Goal: Task Accomplishment & Management: Complete application form

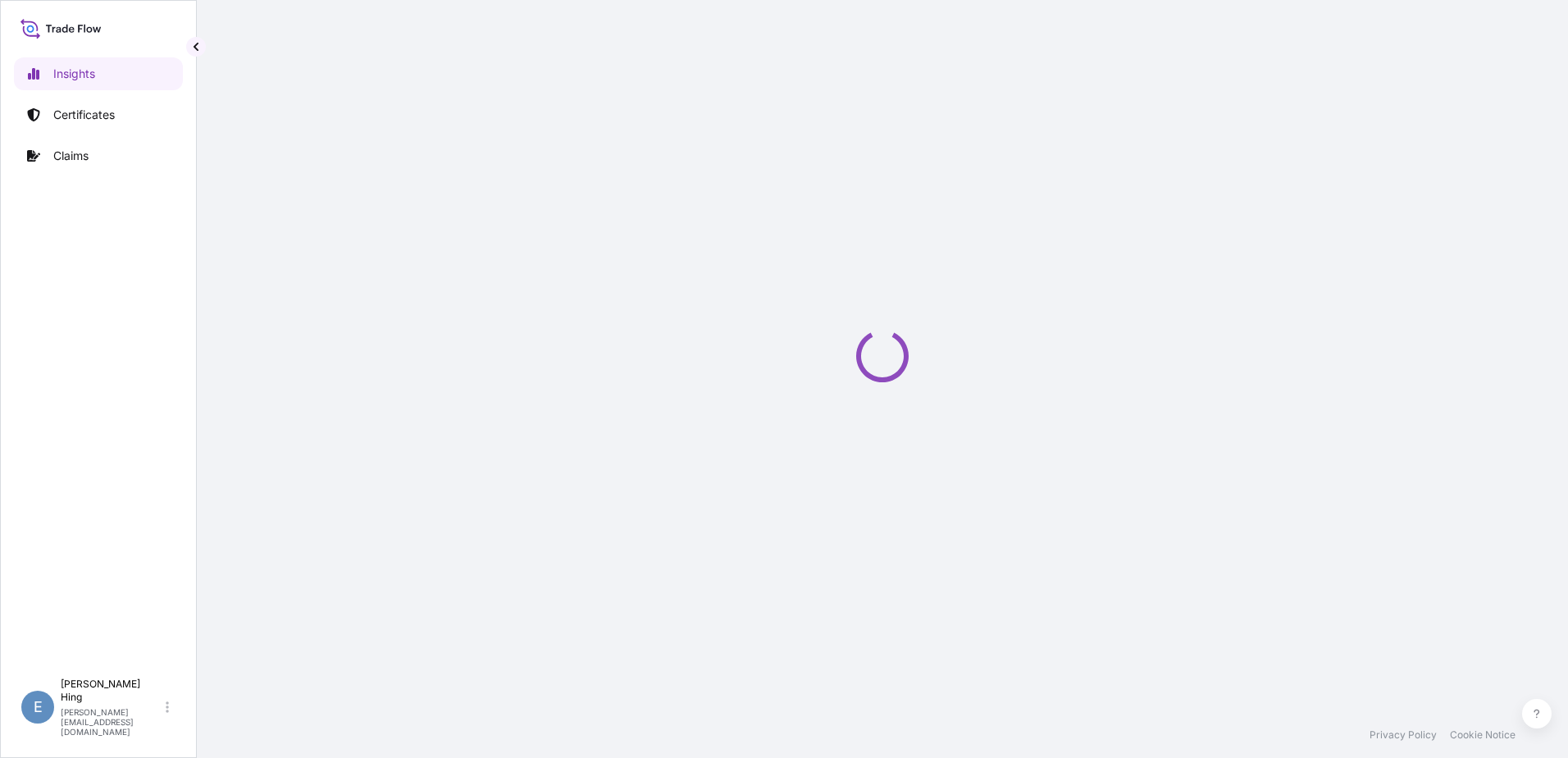
select select "2025"
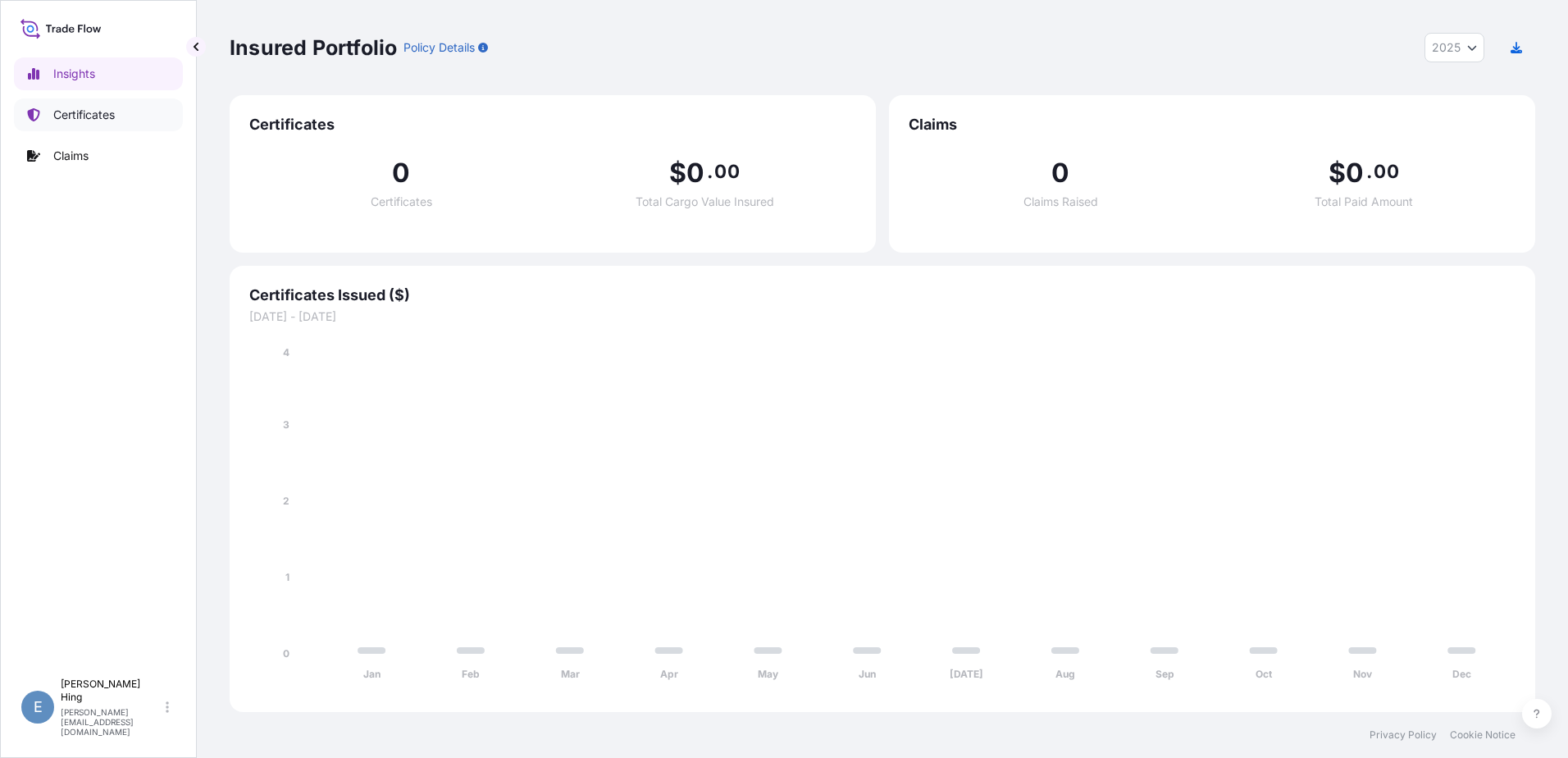
click at [86, 117] on p "Certificates" at bounding box center [84, 115] width 61 height 17
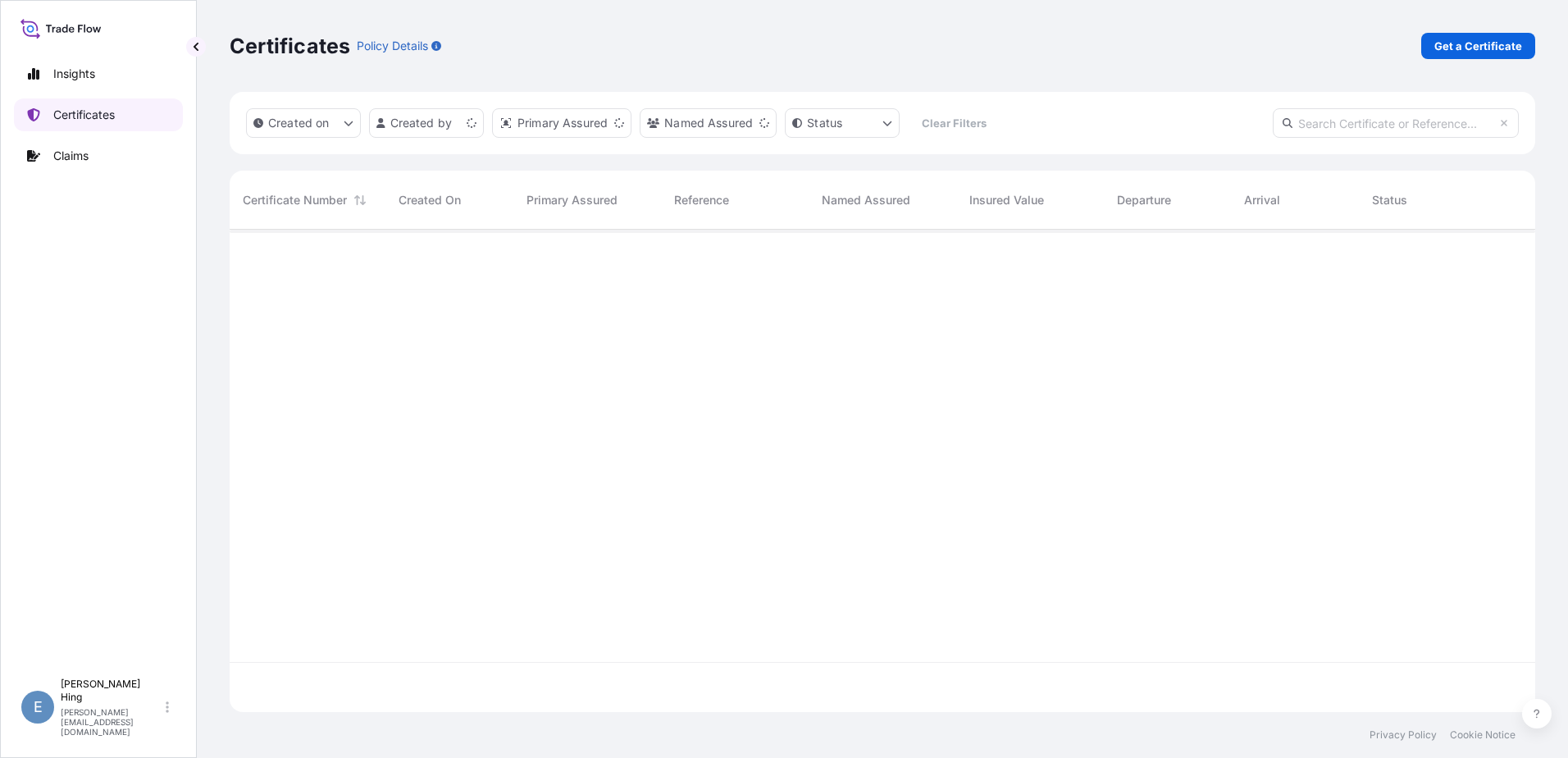
scroll to position [479, 1293]
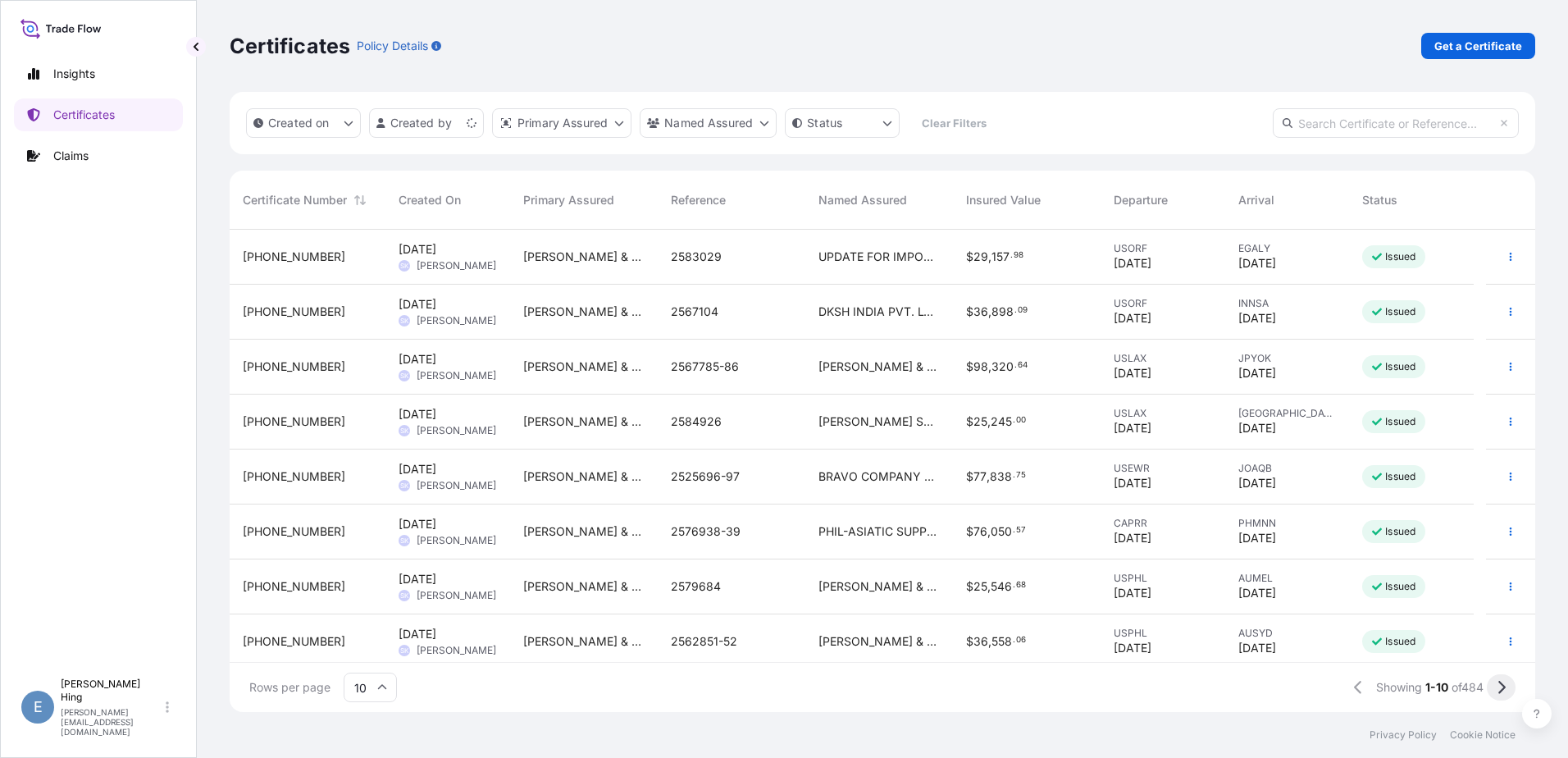
click at [1503, 684] on icon at bounding box center [1501, 688] width 9 height 15
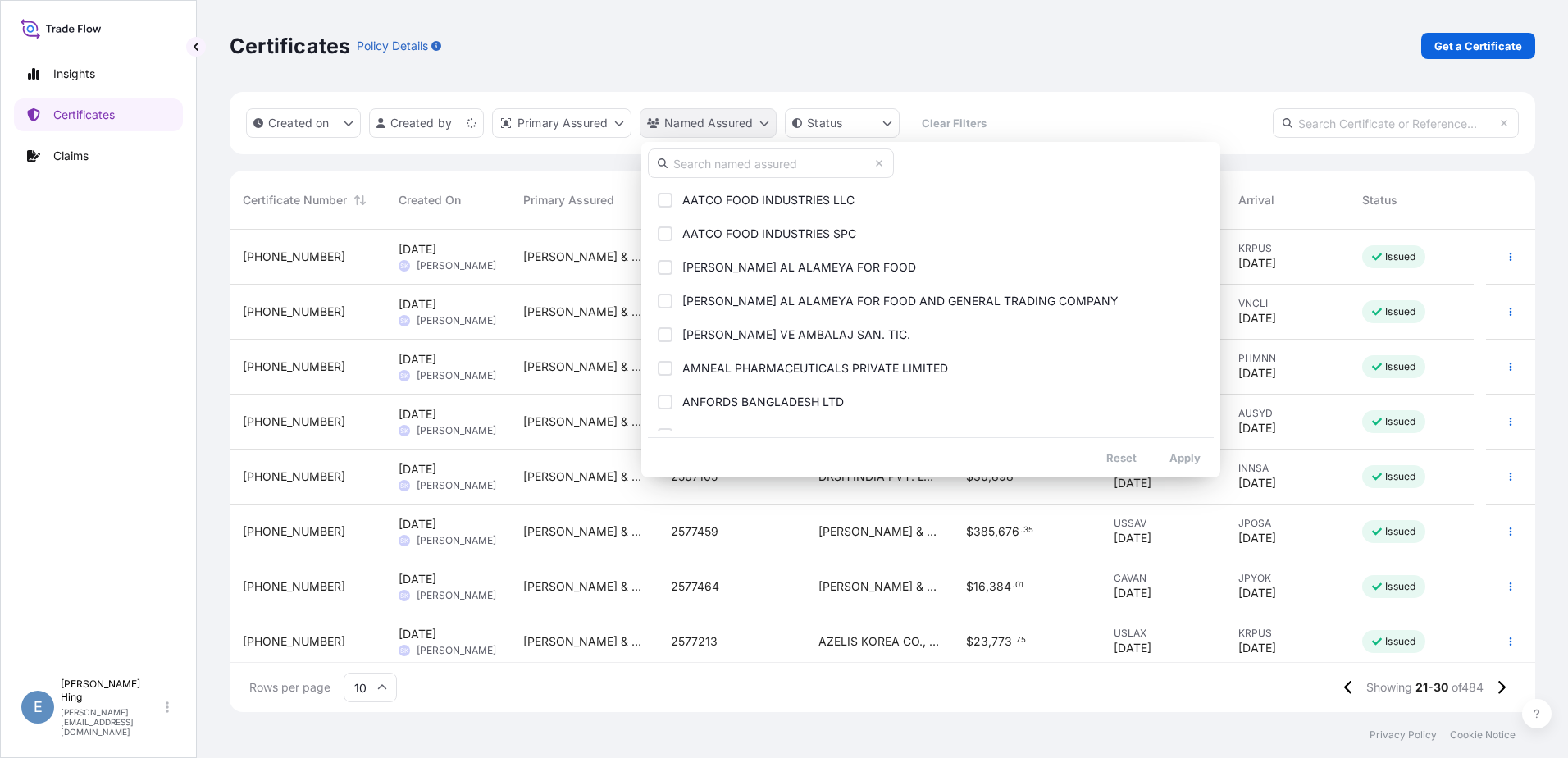
click at [696, 125] on html "Insights Certificates Claims E Evelyn Hing evelyn.hing@tateandlyle.com Certific…" at bounding box center [784, 379] width 1568 height 758
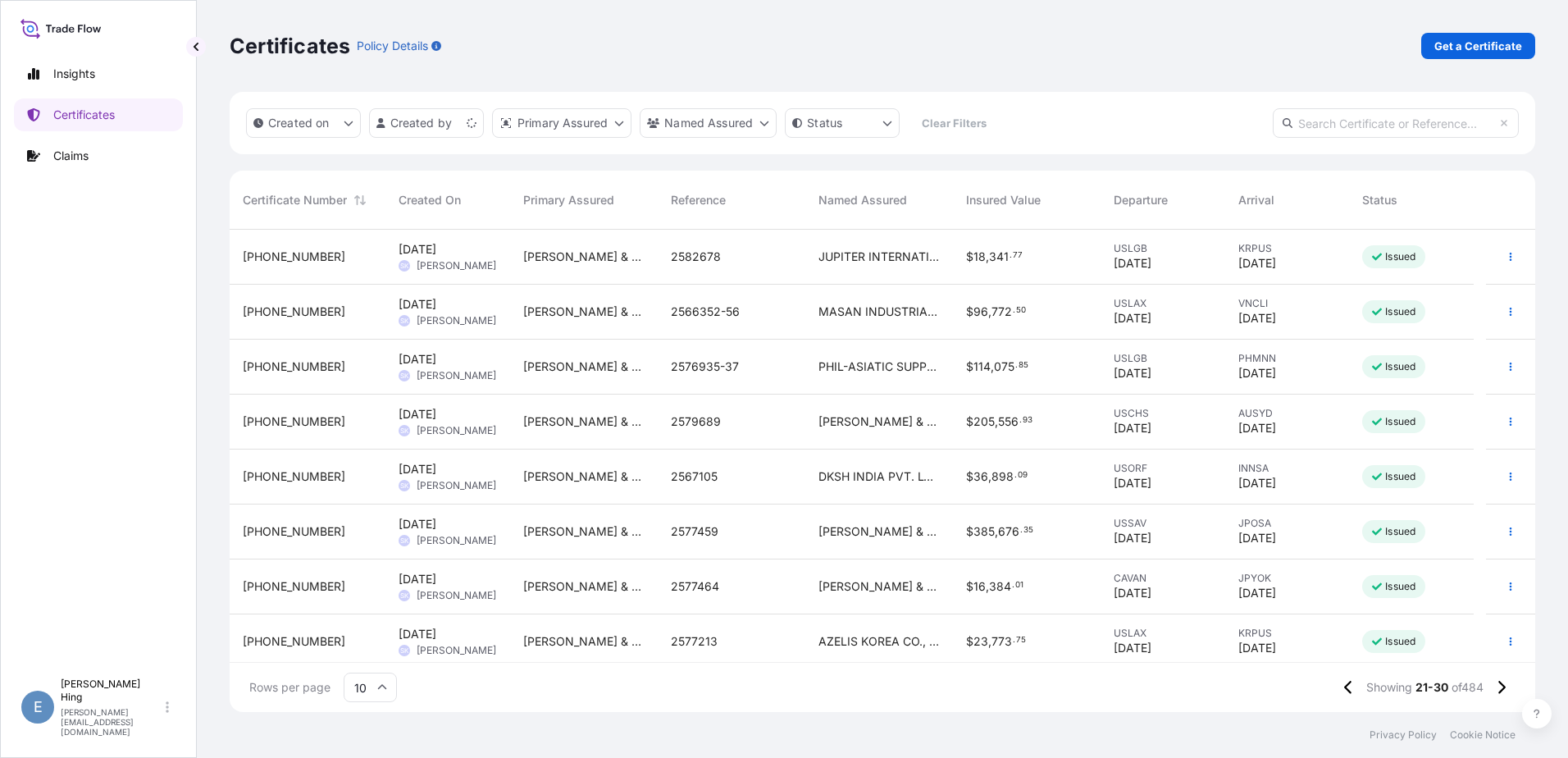
click at [625, 122] on html "Insights Certificates Claims E Evelyn Hing evelyn.hing@tateandlyle.com Certific…" at bounding box center [784, 379] width 1568 height 758
click at [623, 122] on html "Insights Certificates Claims E Evelyn Hing evelyn.hing@tateandlyle.com Certific…" at bounding box center [784, 379] width 1568 height 758
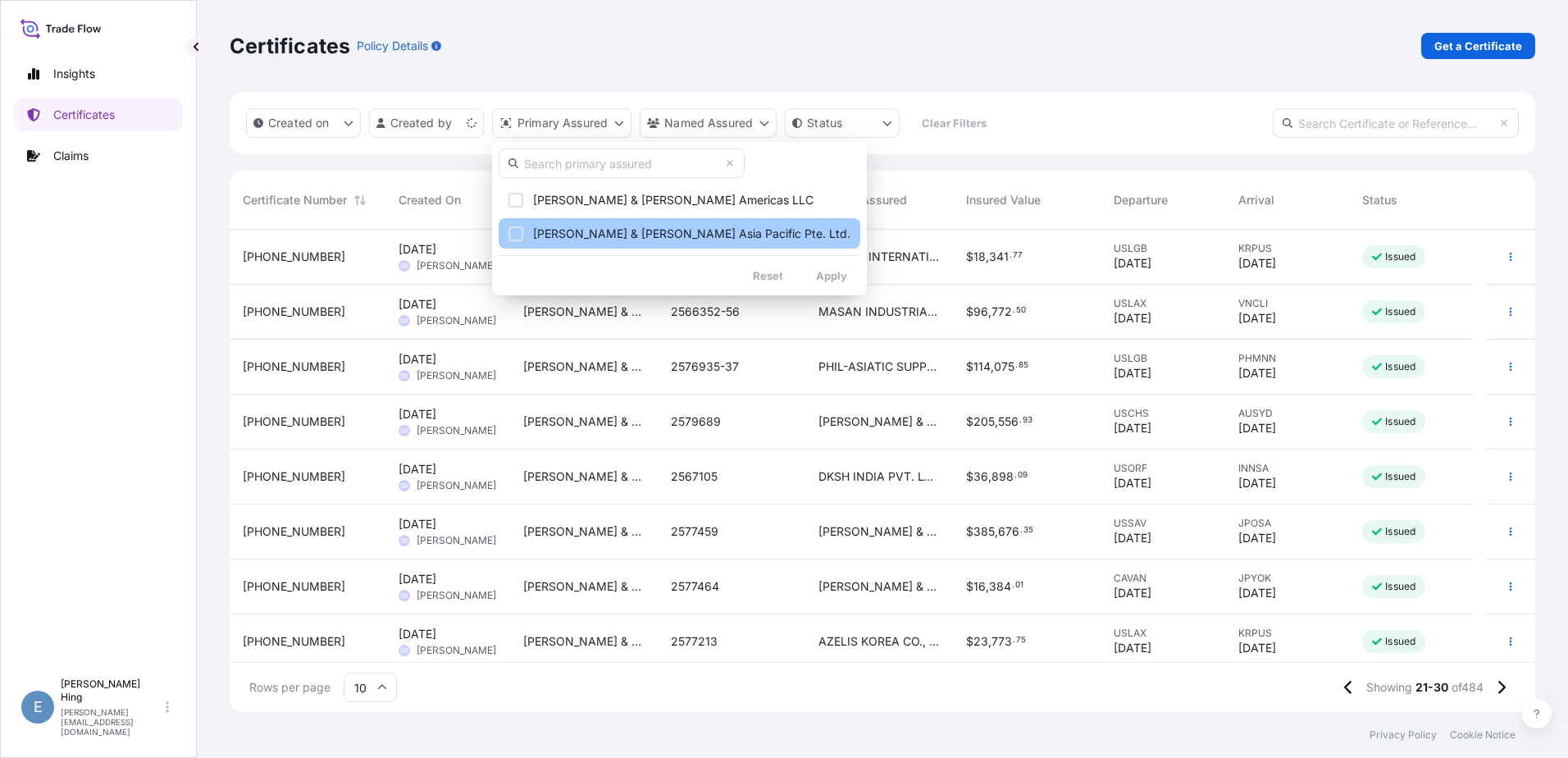
click at [513, 234] on div "Select Option" at bounding box center [516, 234] width 15 height 15
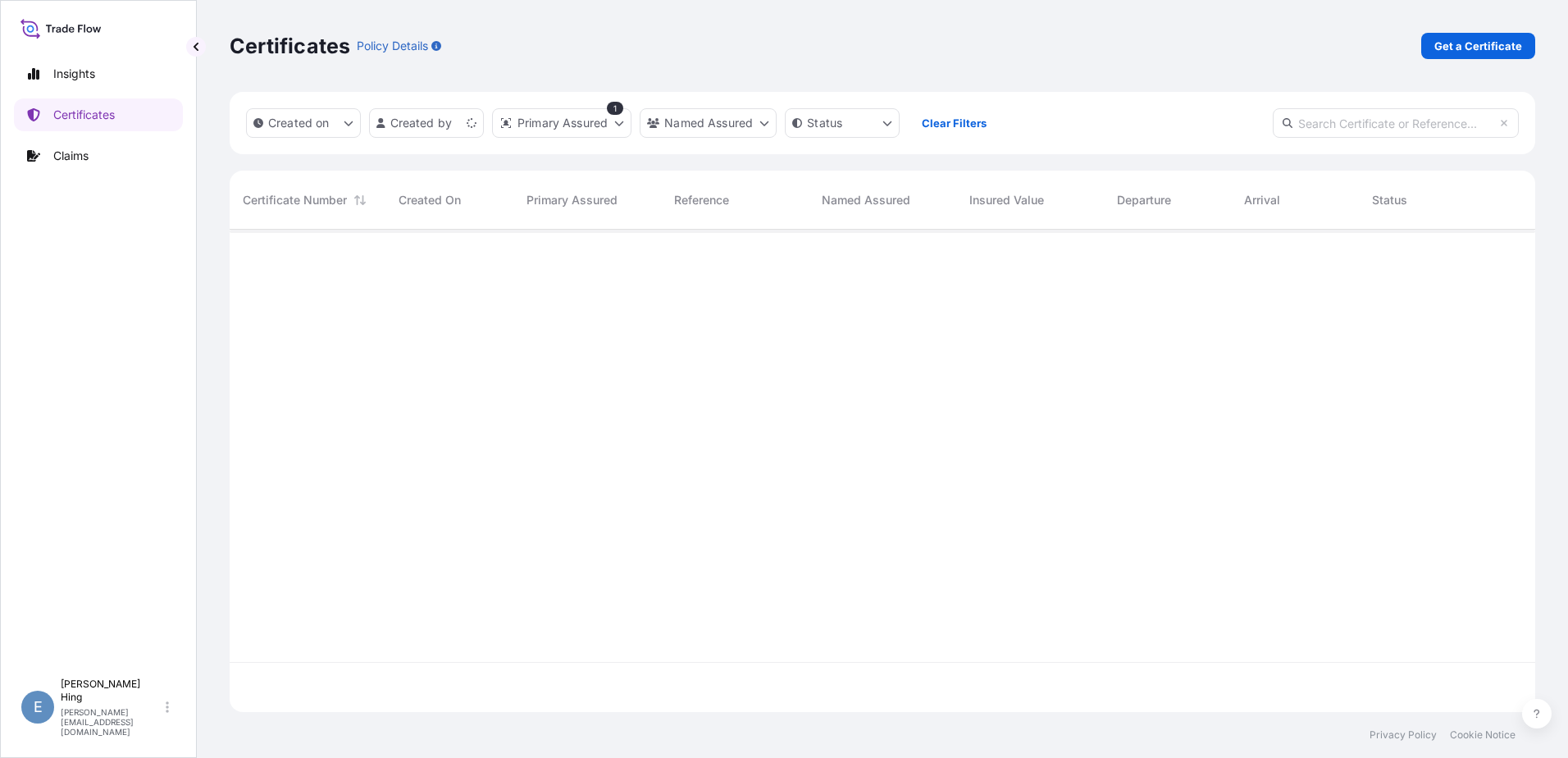
scroll to position [529, 1293]
click at [620, 123] on html "Insights Certificates Claims E Evelyn Hing evelyn.hing@tateandlyle.com Certific…" at bounding box center [784, 379] width 1568 height 758
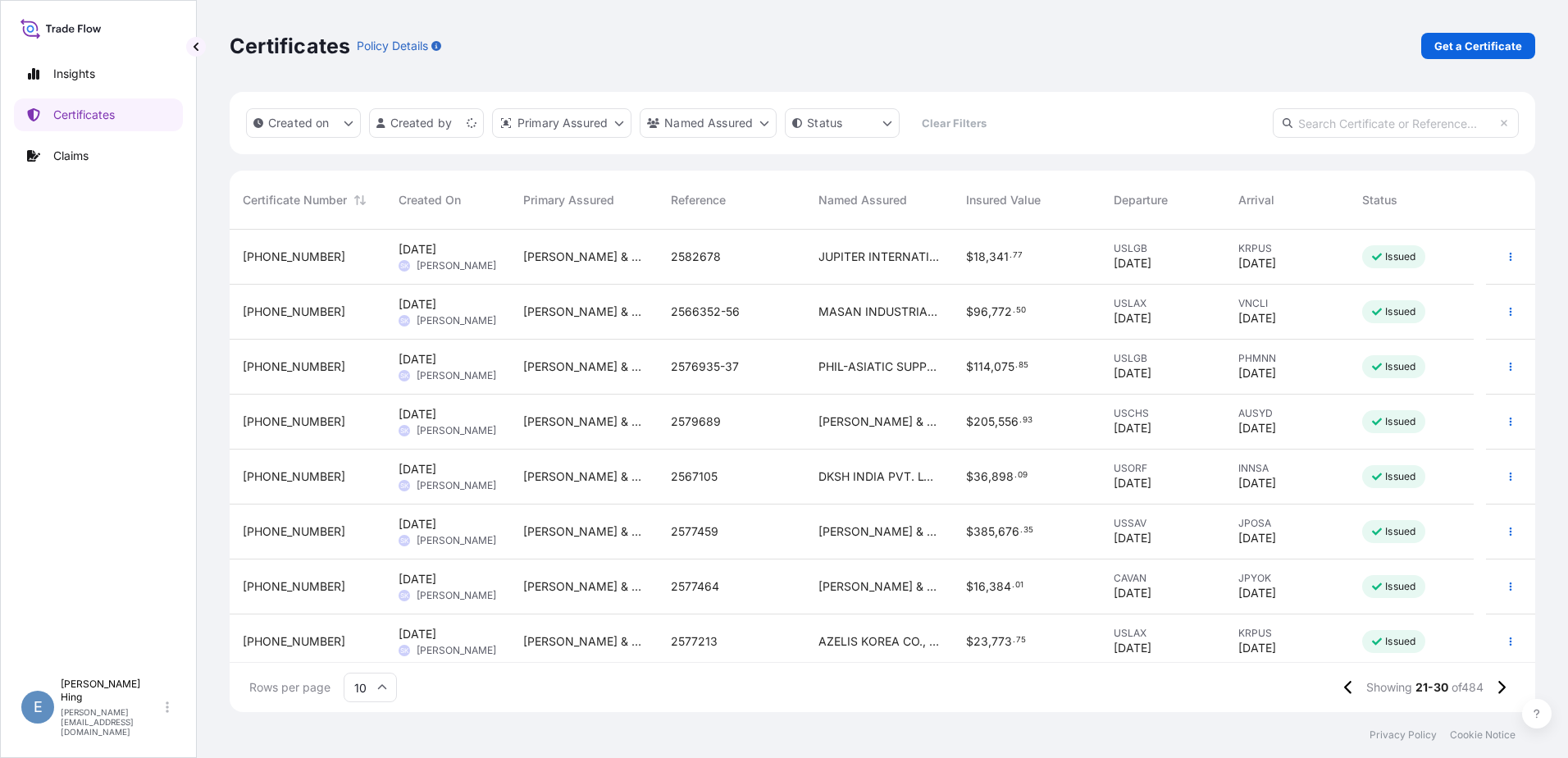
click at [1366, 121] on input "text" at bounding box center [1396, 123] width 246 height 30
click at [1319, 126] on input "text" at bounding box center [1396, 123] width 246 height 30
paste input "INS 32163-10-1"
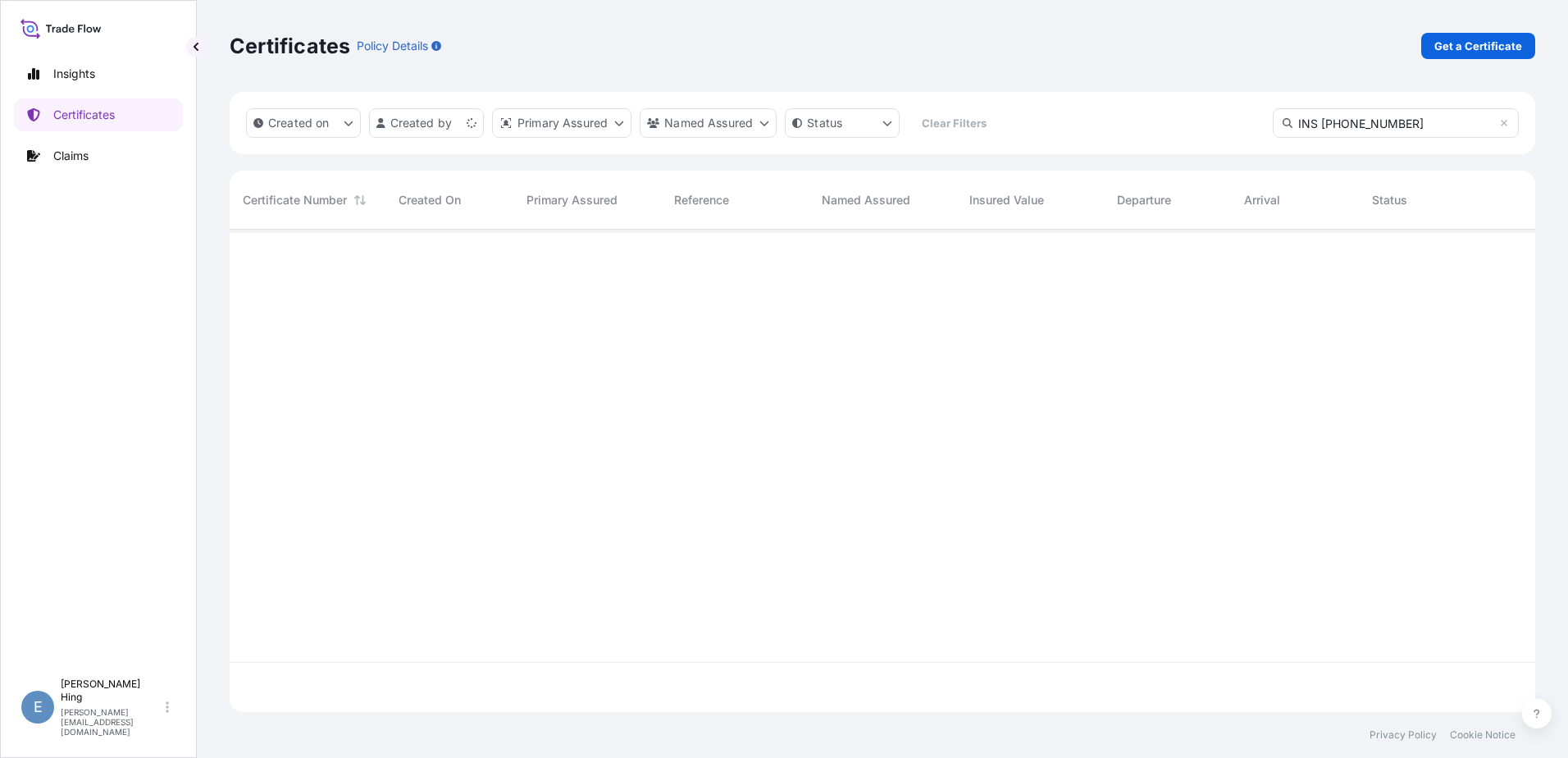
scroll to position [529, 1293]
click at [1319, 123] on input "INS 32163-10-1" at bounding box center [1396, 123] width 246 height 30
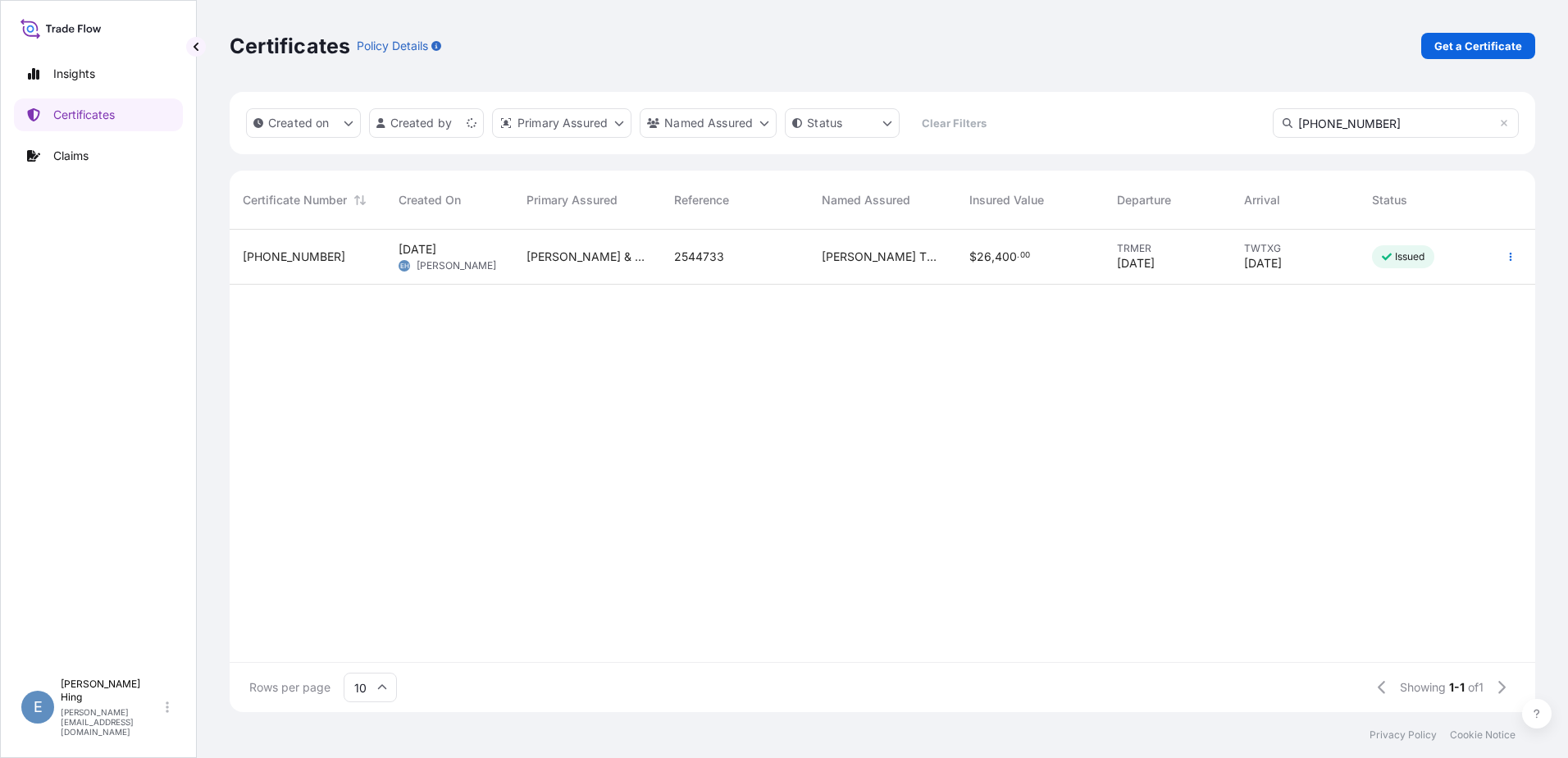
type input "32163-10-1"
click at [283, 255] on span "32163-10-1" at bounding box center [294, 257] width 102 height 17
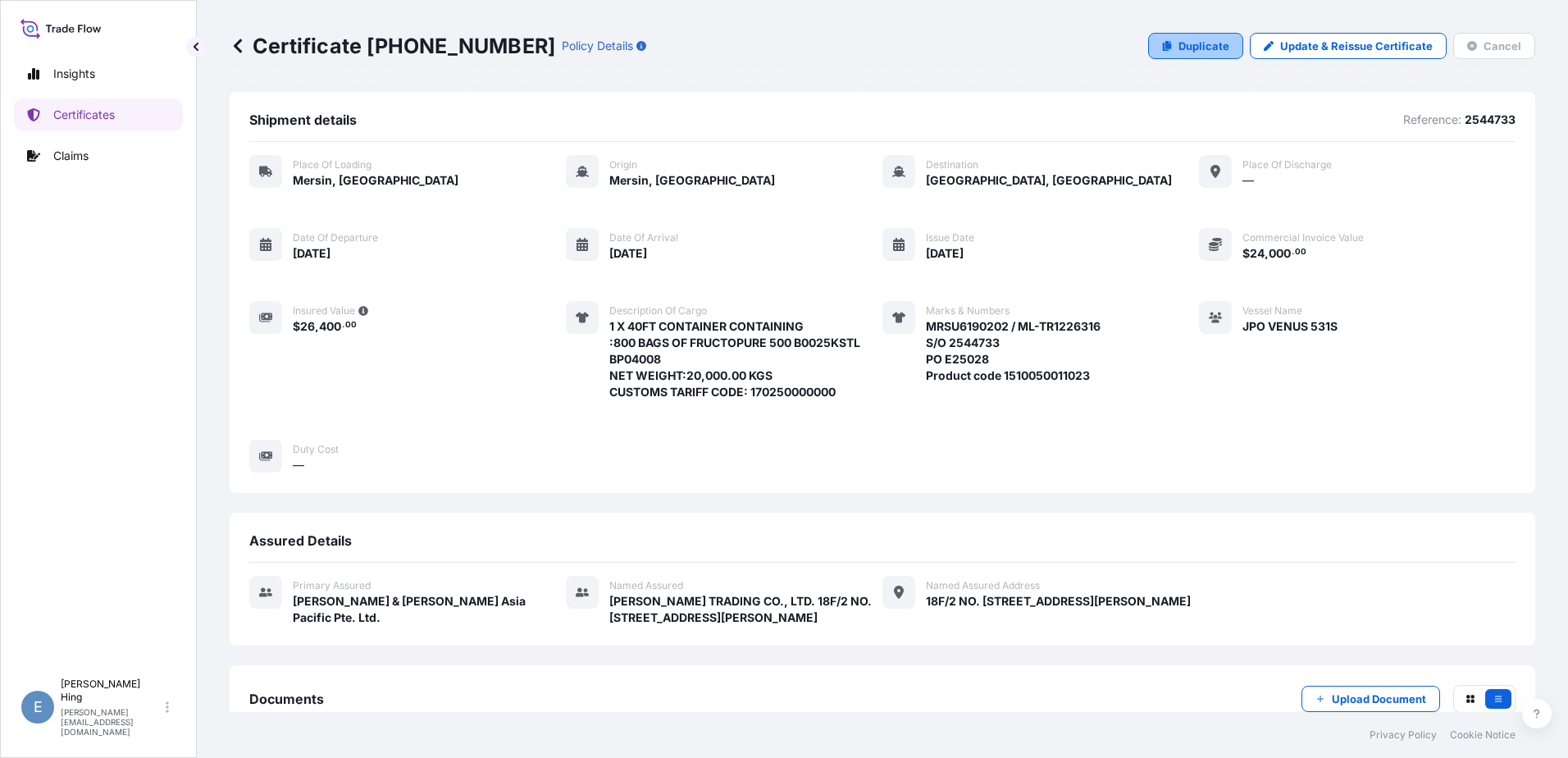
click at [1166, 50] on link "Duplicate" at bounding box center [1195, 46] width 95 height 26
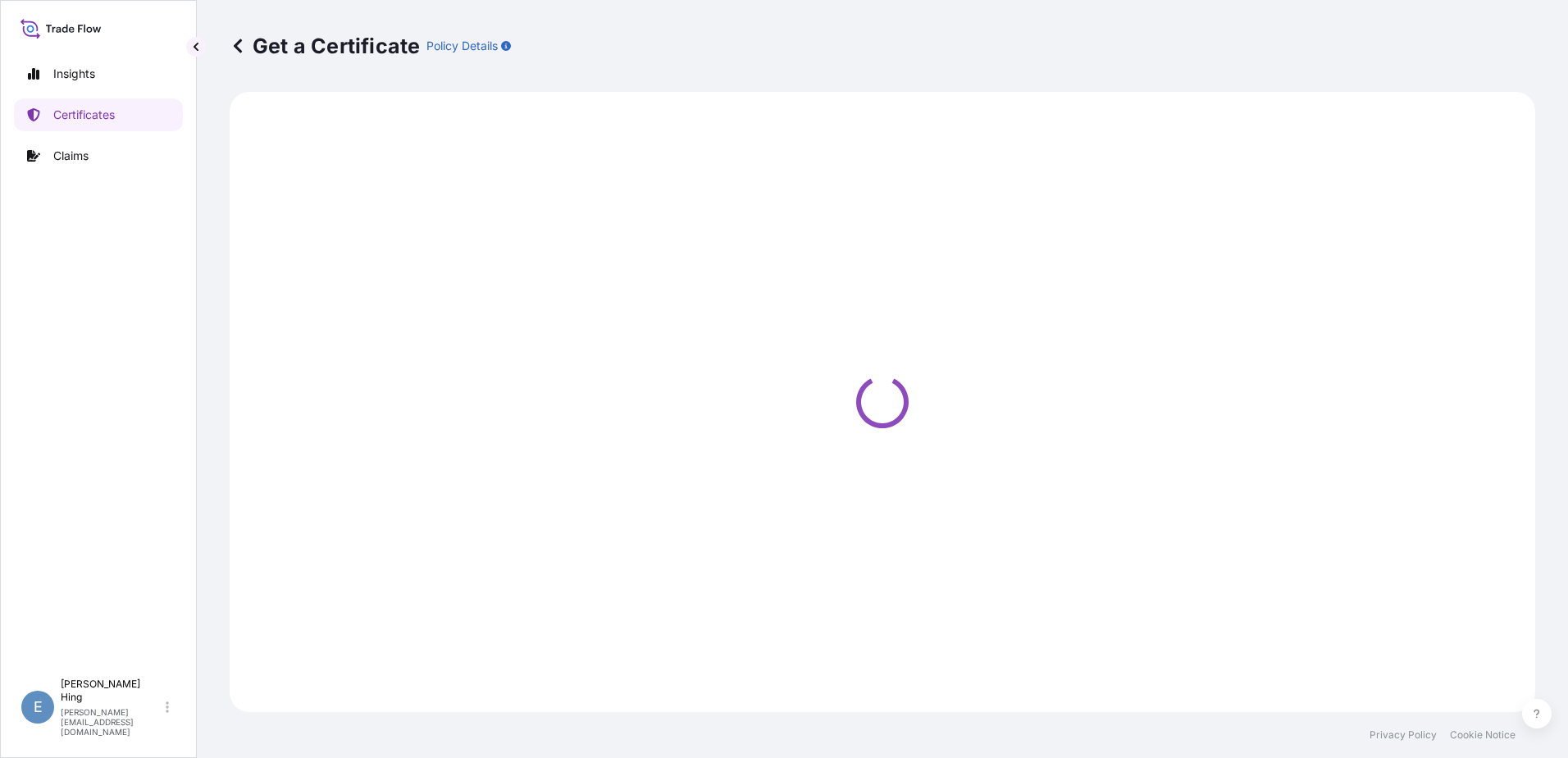
select select "Road / Inland"
select select "Sea"
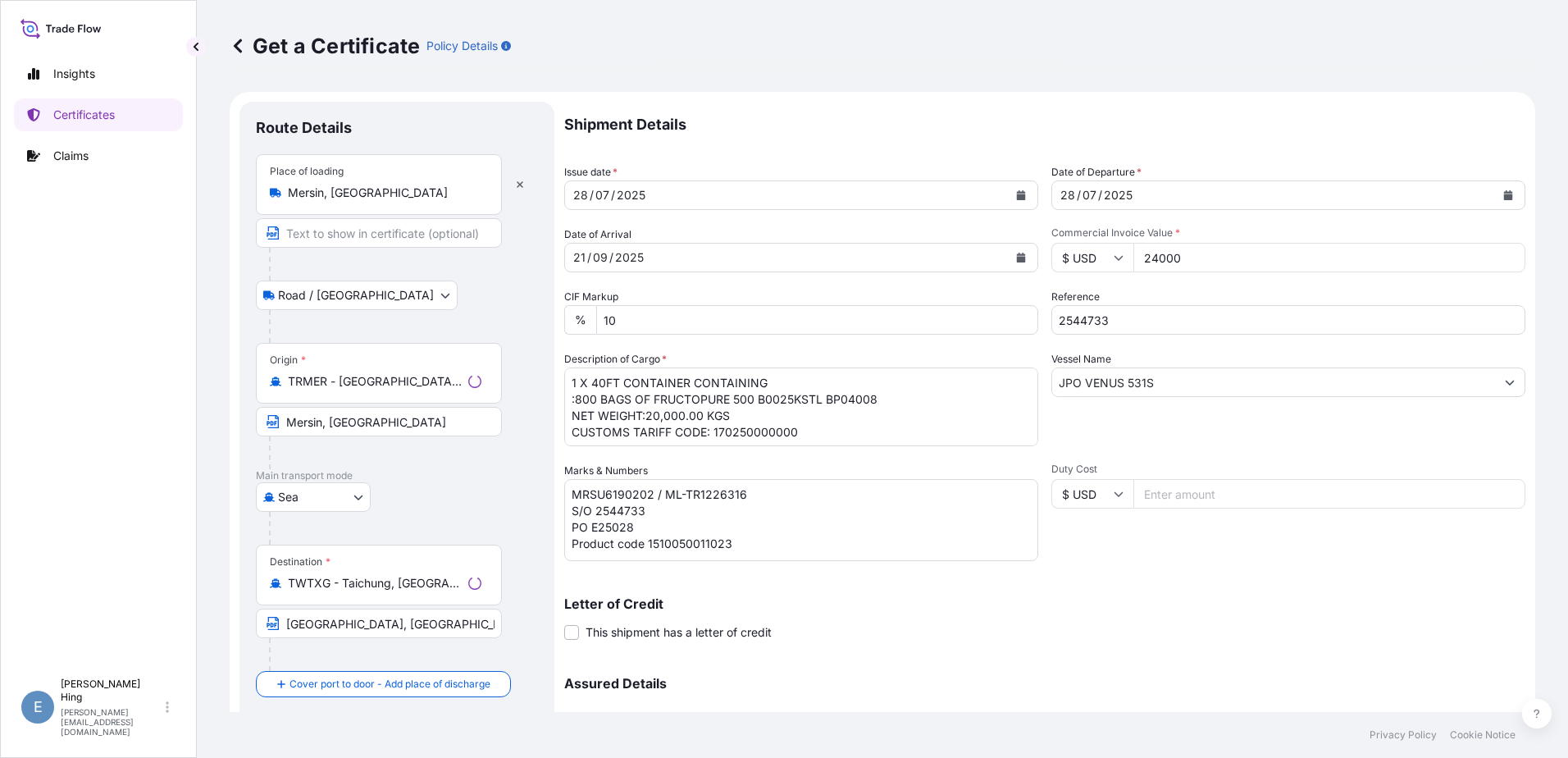
select select "32163"
click at [1017, 196] on icon "Calendar" at bounding box center [1021, 195] width 9 height 10
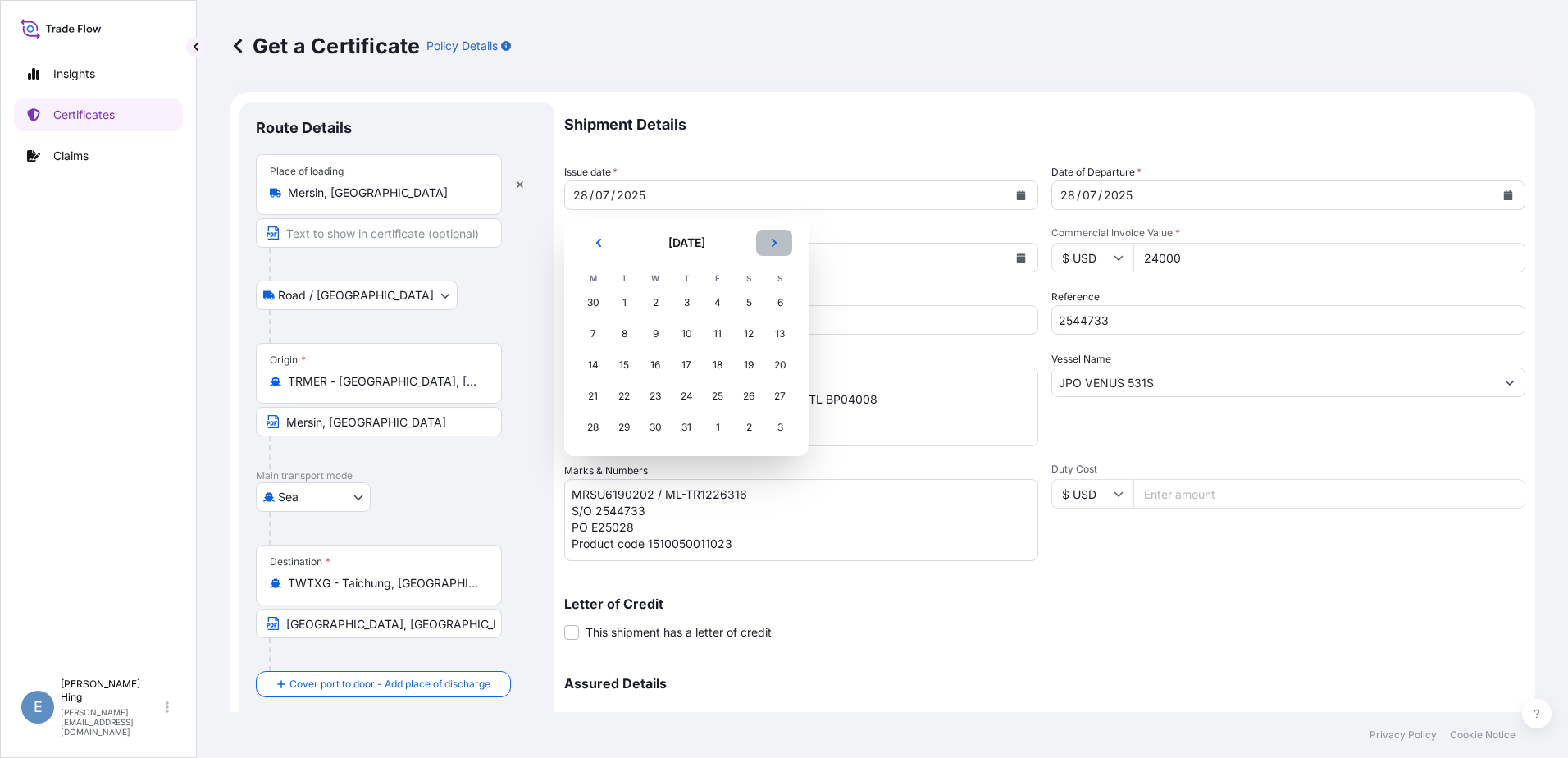
click at [767, 241] on button "Next" at bounding box center [774, 243] width 36 height 26
click at [746, 333] on div "13" at bounding box center [748, 334] width 30 height 30
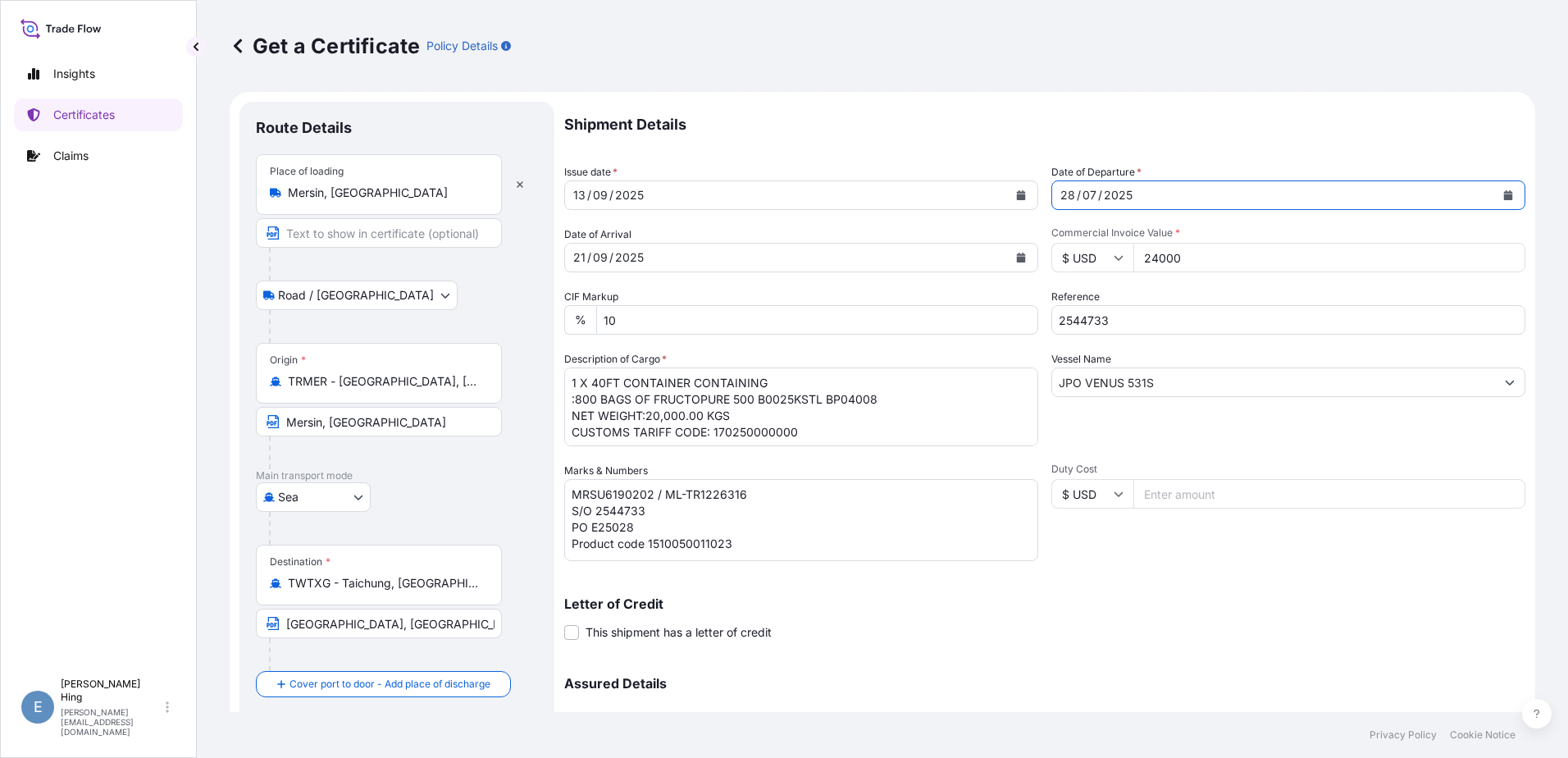
click at [1143, 192] on div "28 / 07 / 2025" at bounding box center [1274, 195] width 443 height 30
click at [1504, 194] on icon "Calendar" at bounding box center [1508, 195] width 9 height 10
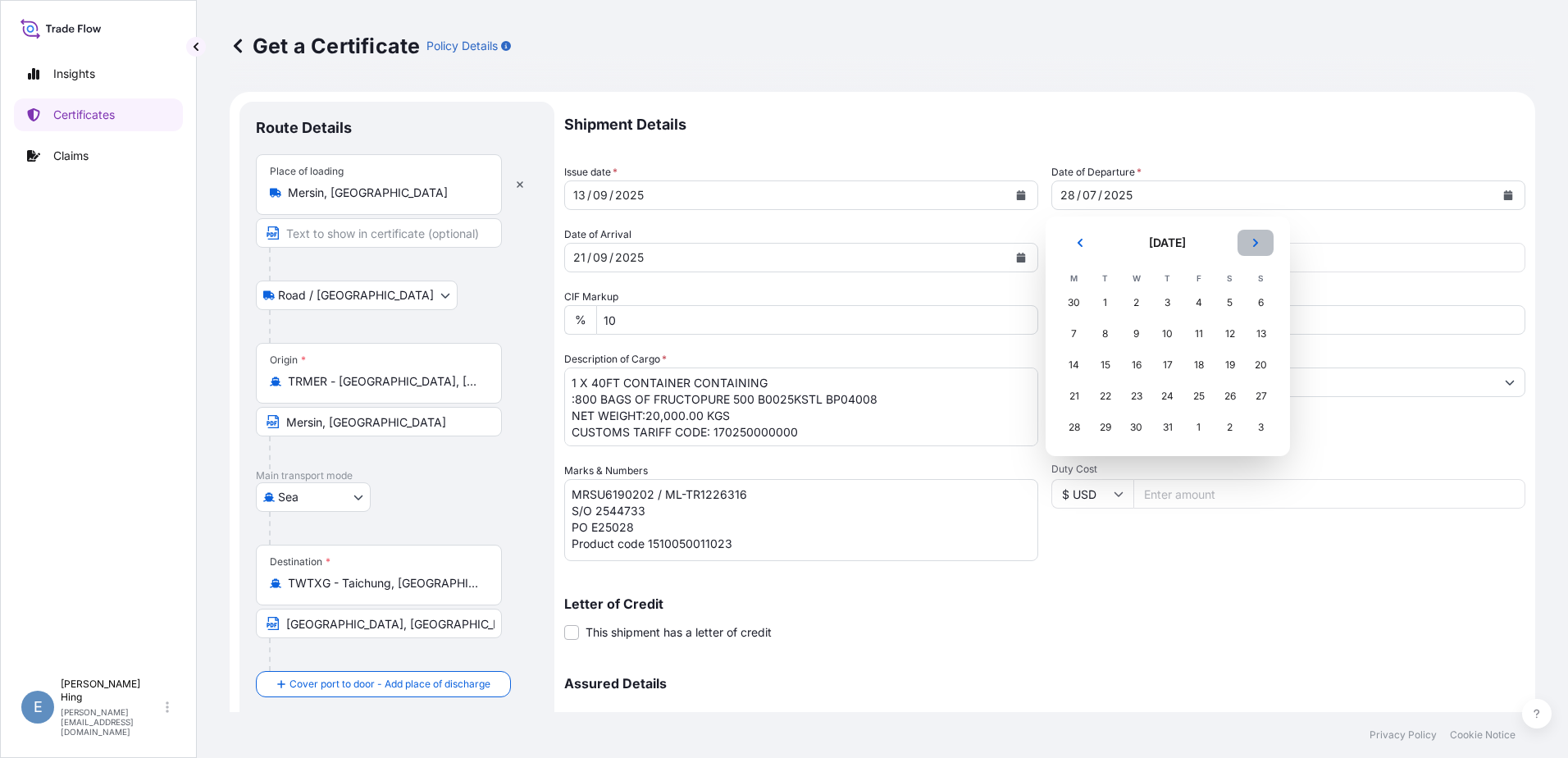
click at [1256, 250] on button "Next" at bounding box center [1256, 243] width 36 height 26
click at [1226, 336] on div "13" at bounding box center [1230, 334] width 30 height 30
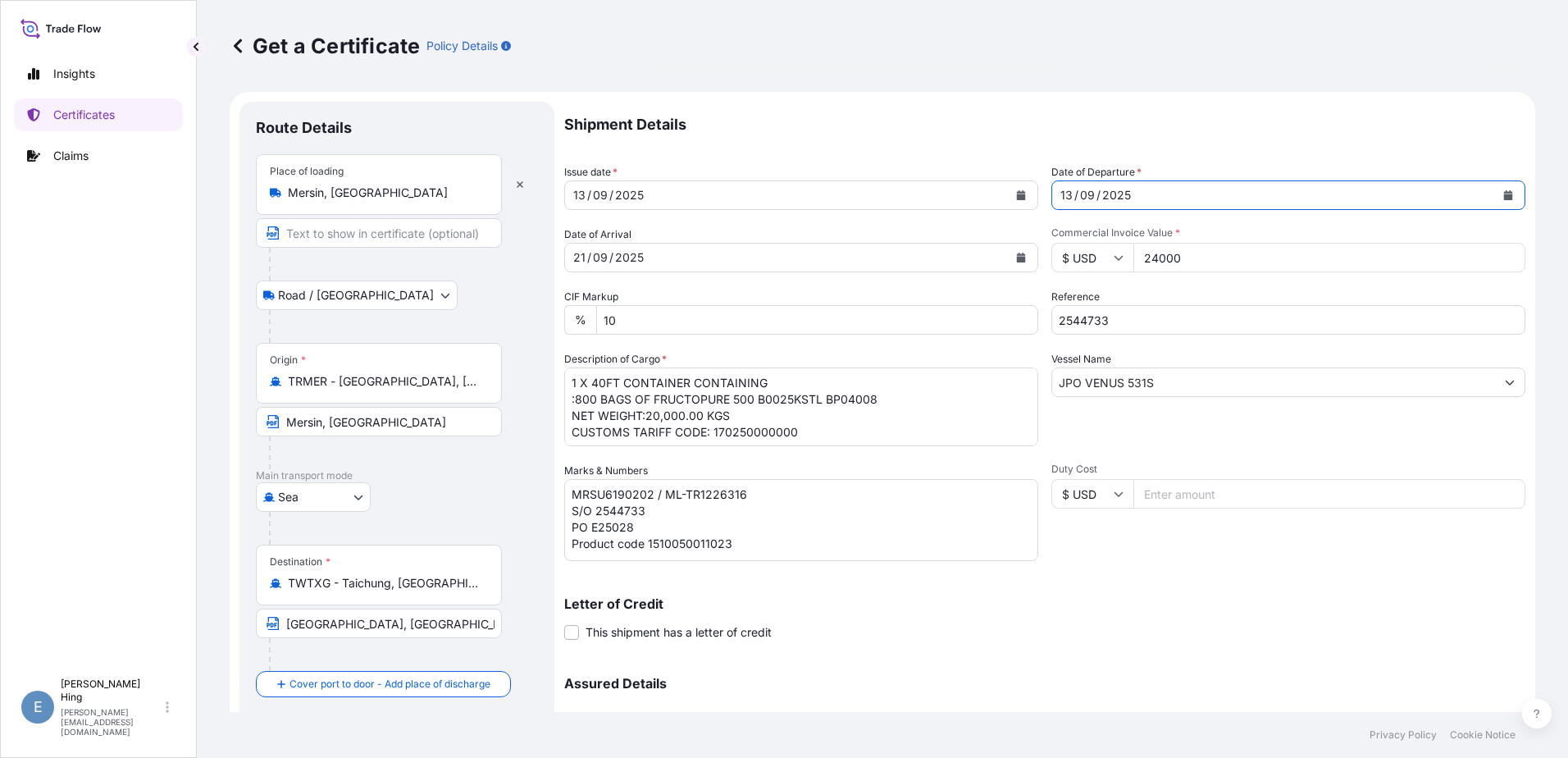
click at [679, 265] on div "21 / 09 / 2025" at bounding box center [786, 258] width 443 height 30
click at [1025, 253] on button "Calendar" at bounding box center [1021, 258] width 26 height 26
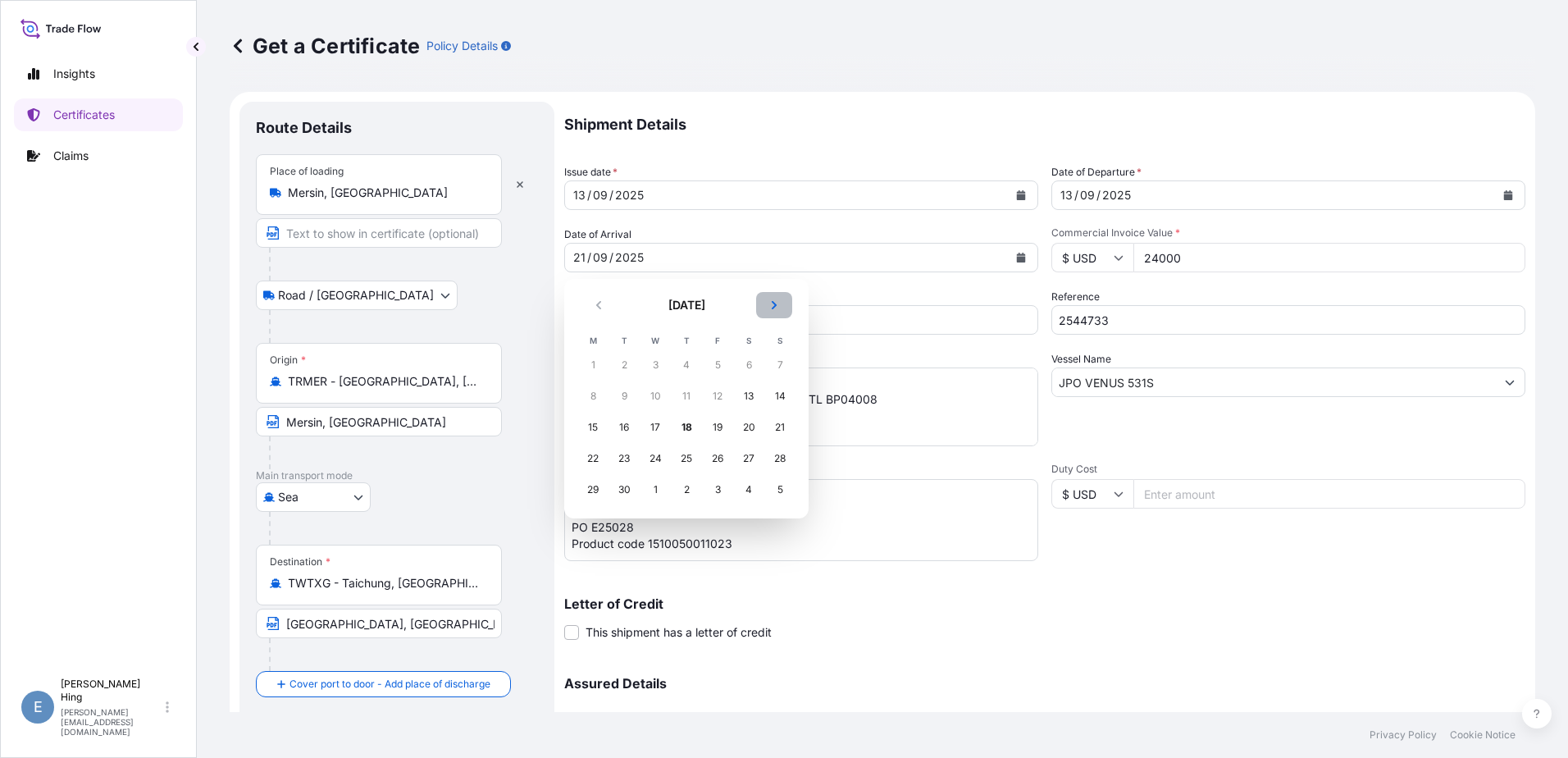
click at [777, 298] on button "Next" at bounding box center [774, 305] width 36 height 26
click at [782, 361] on div "2" at bounding box center [780, 365] width 30 height 30
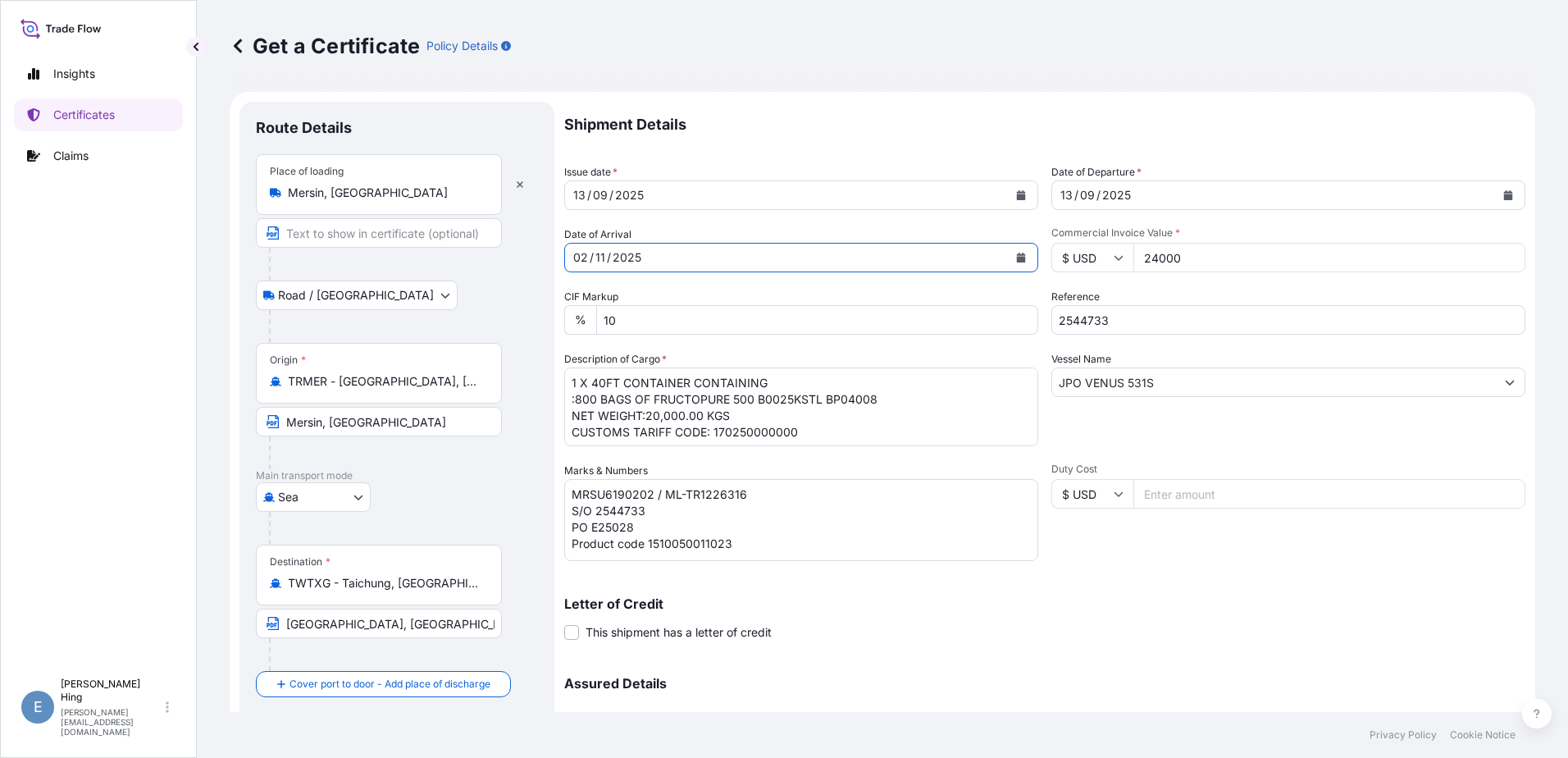
click at [1115, 318] on input "2544733" at bounding box center [1289, 320] width 474 height 30
drag, startPoint x: 1119, startPoint y: 317, endPoint x: 884, endPoint y: 310, distance: 235.1
click at [890, 311] on div "Shipment Details Issue date * 13 / 09 / 2025 Date of Departure * 13 / 09 / 2025…" at bounding box center [1044, 461] width 961 height 720
paste input "69901"
type input "2569901"
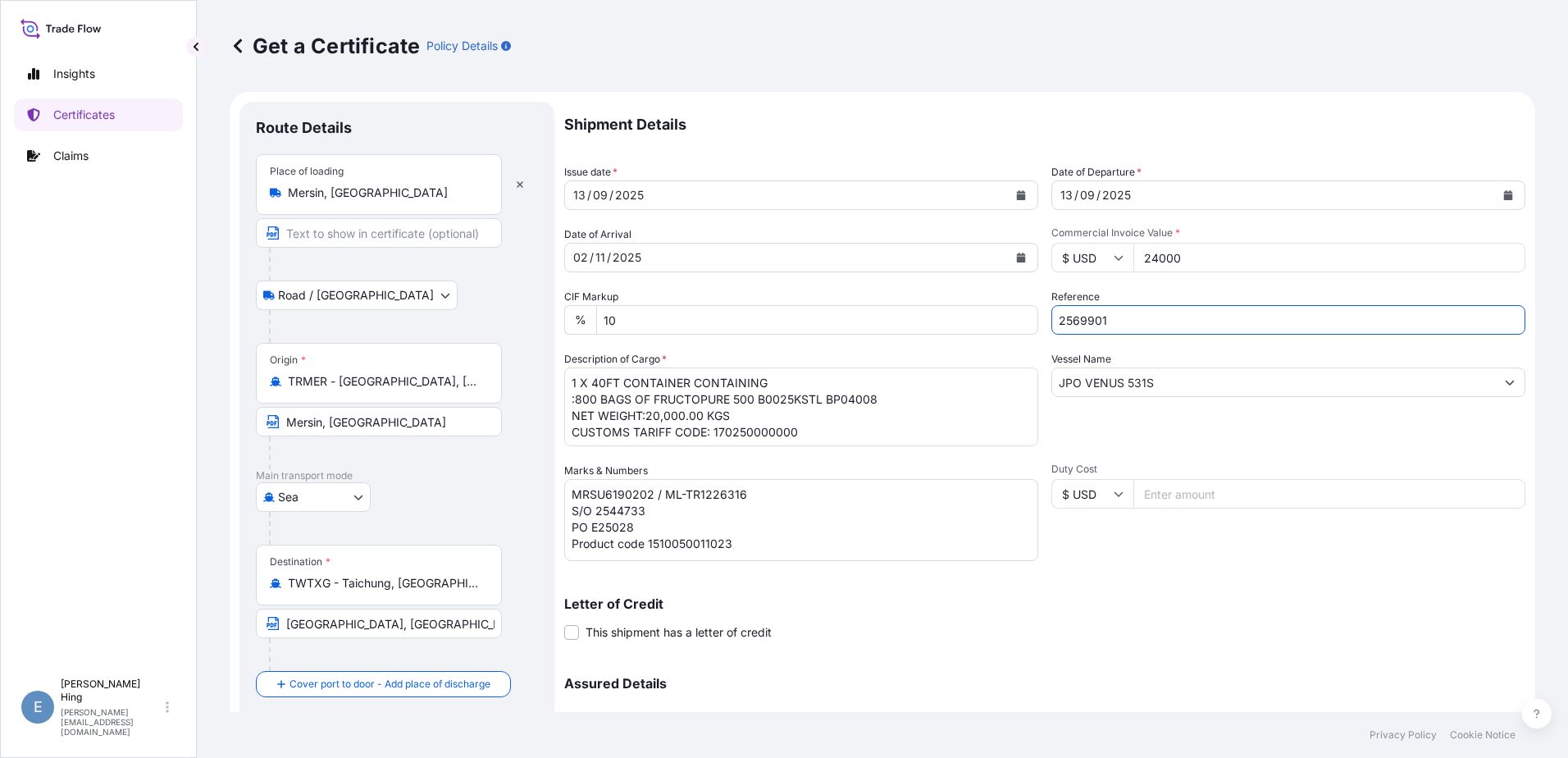
click at [1114, 326] on input "2569901" at bounding box center [1289, 320] width 474 height 30
click at [1172, 381] on input "JPO VENUS 531S" at bounding box center [1274, 383] width 443 height 30
drag, startPoint x: 1157, startPoint y: 381, endPoint x: 994, endPoint y: 376, distance: 163.1
click at [994, 376] on div "Shipment Details Issue date * 13 / 09 / 2025 Date of Departure * 13 / 09 / 2025…" at bounding box center [1044, 461] width 961 height 720
paste input "ETE N / 537"
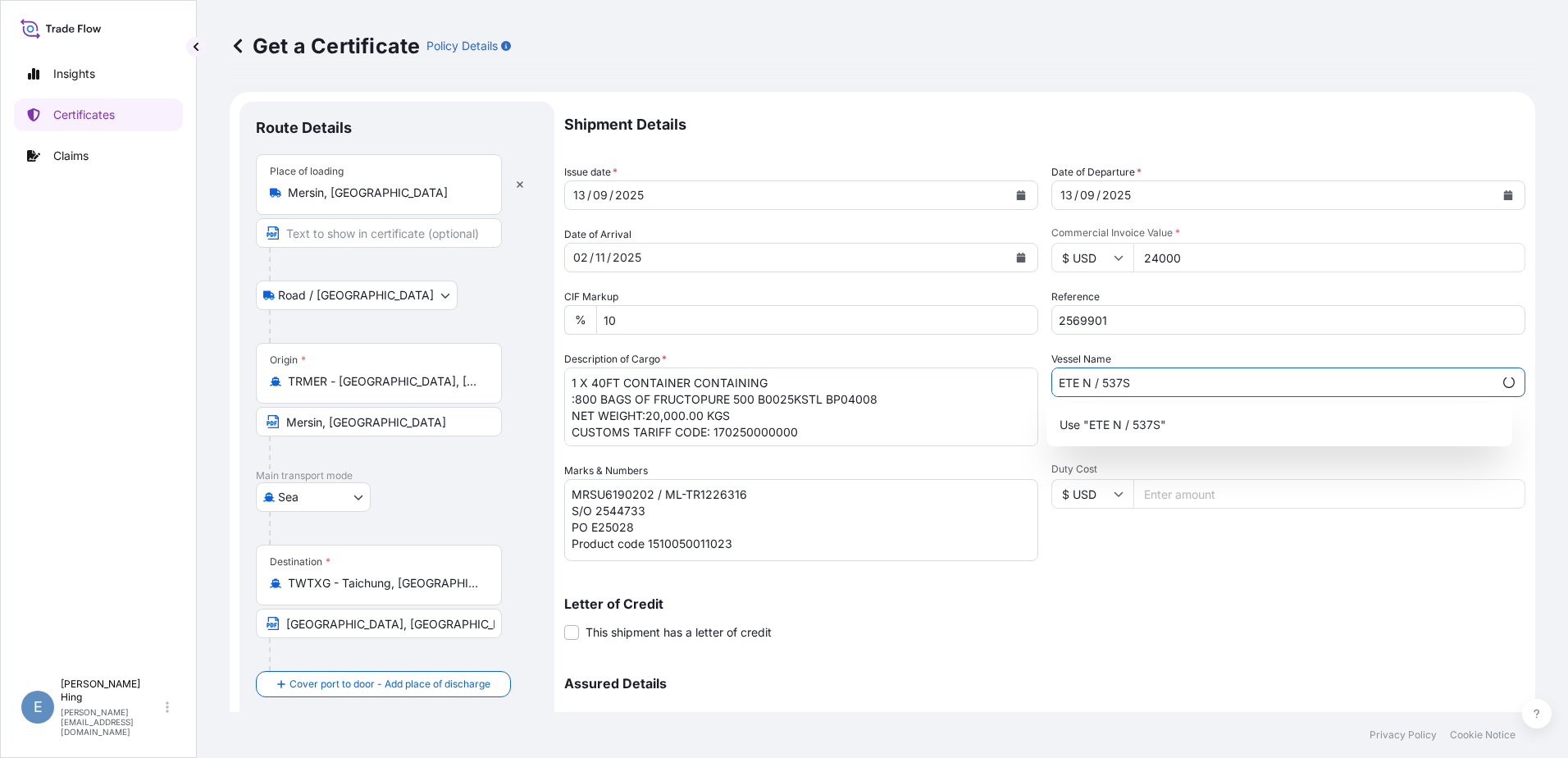
click at [1086, 384] on input "ETE N / 537S" at bounding box center [1273, 383] width 441 height 30
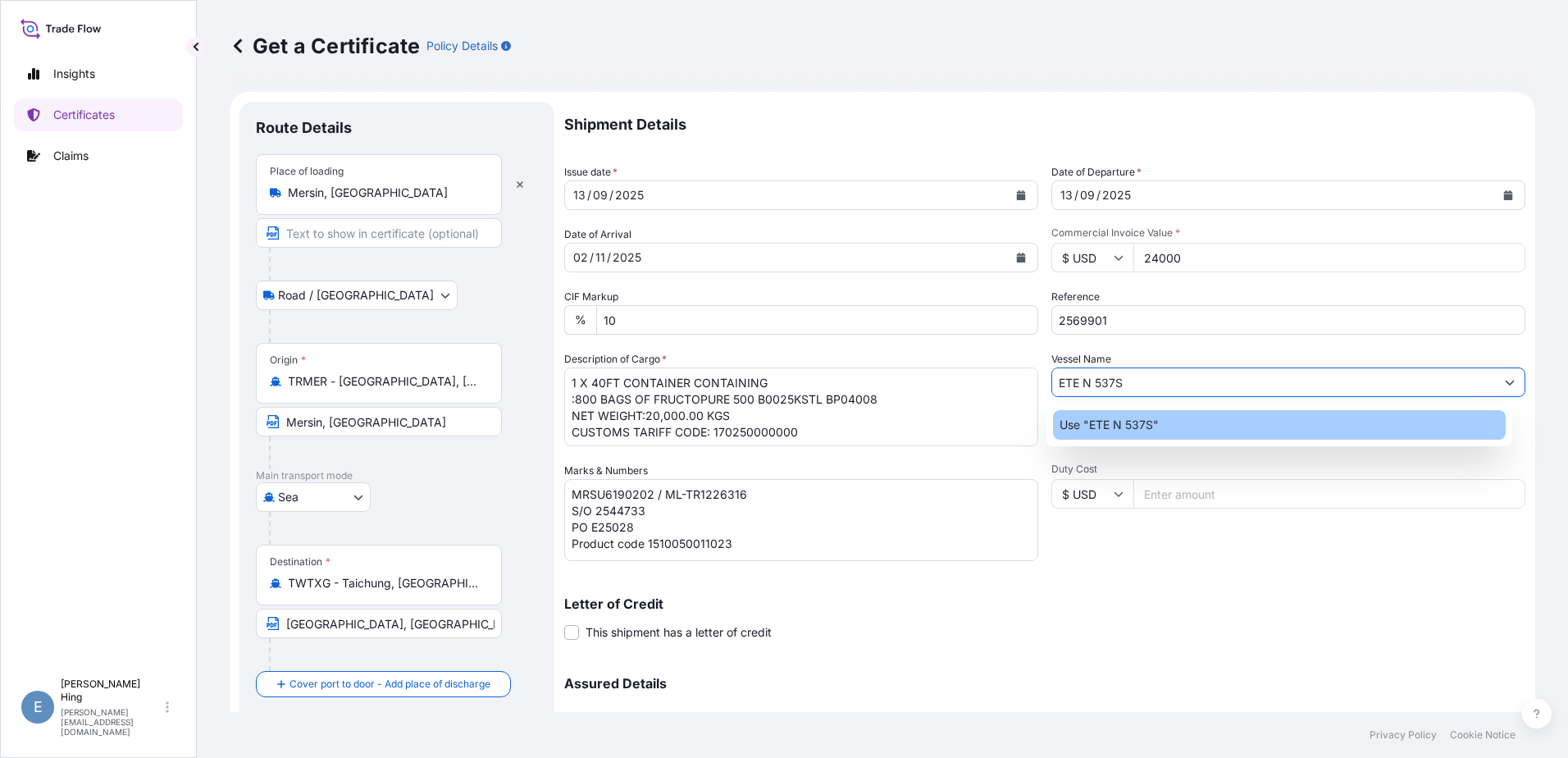
click at [1157, 428] on p "Use "ETE N 537S"" at bounding box center [1109, 425] width 99 height 17
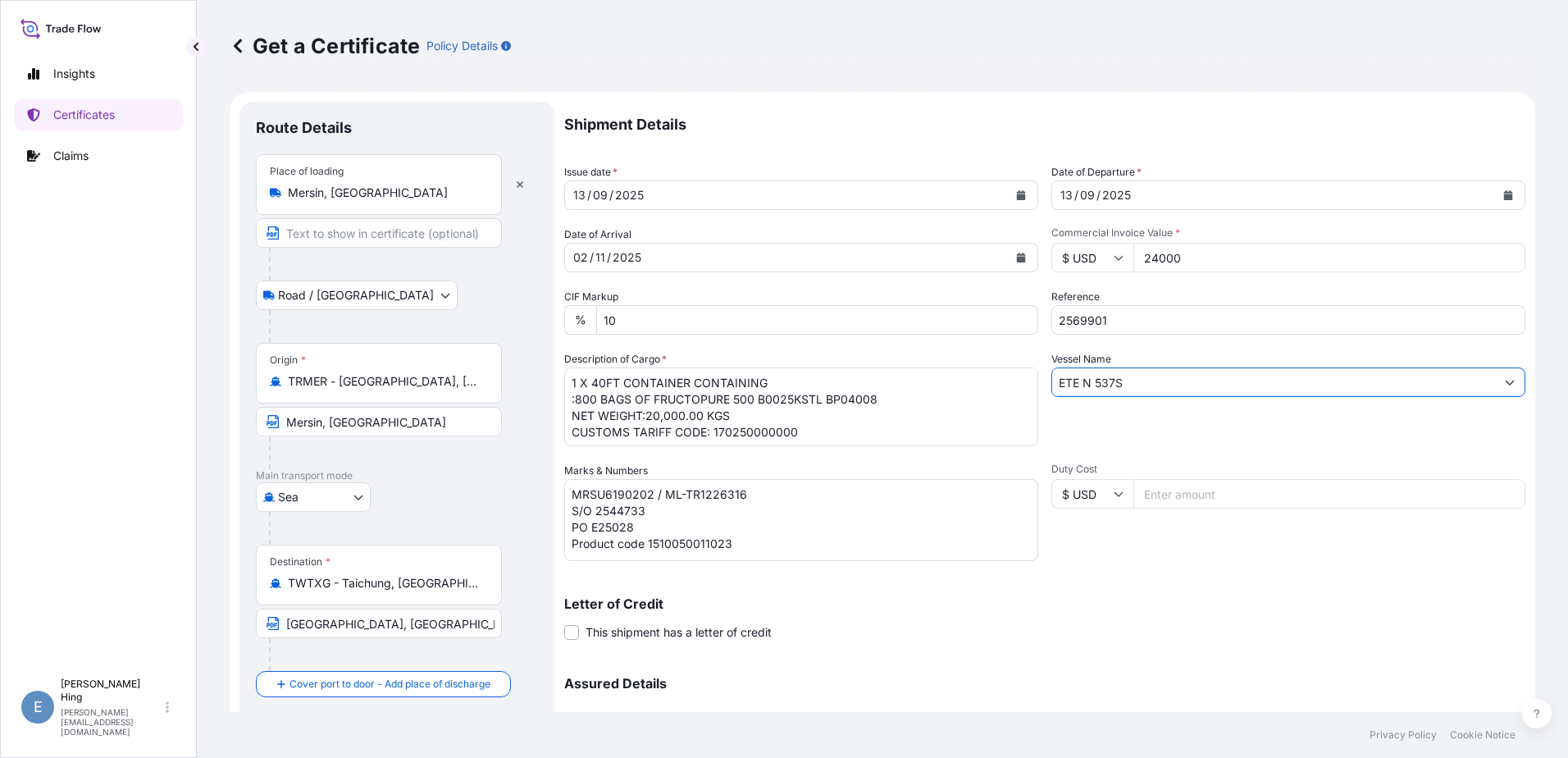
type input "ETE N 537S"
click at [1133, 427] on div "Vessel Name ETE N 537S" at bounding box center [1289, 398] width 474 height 95
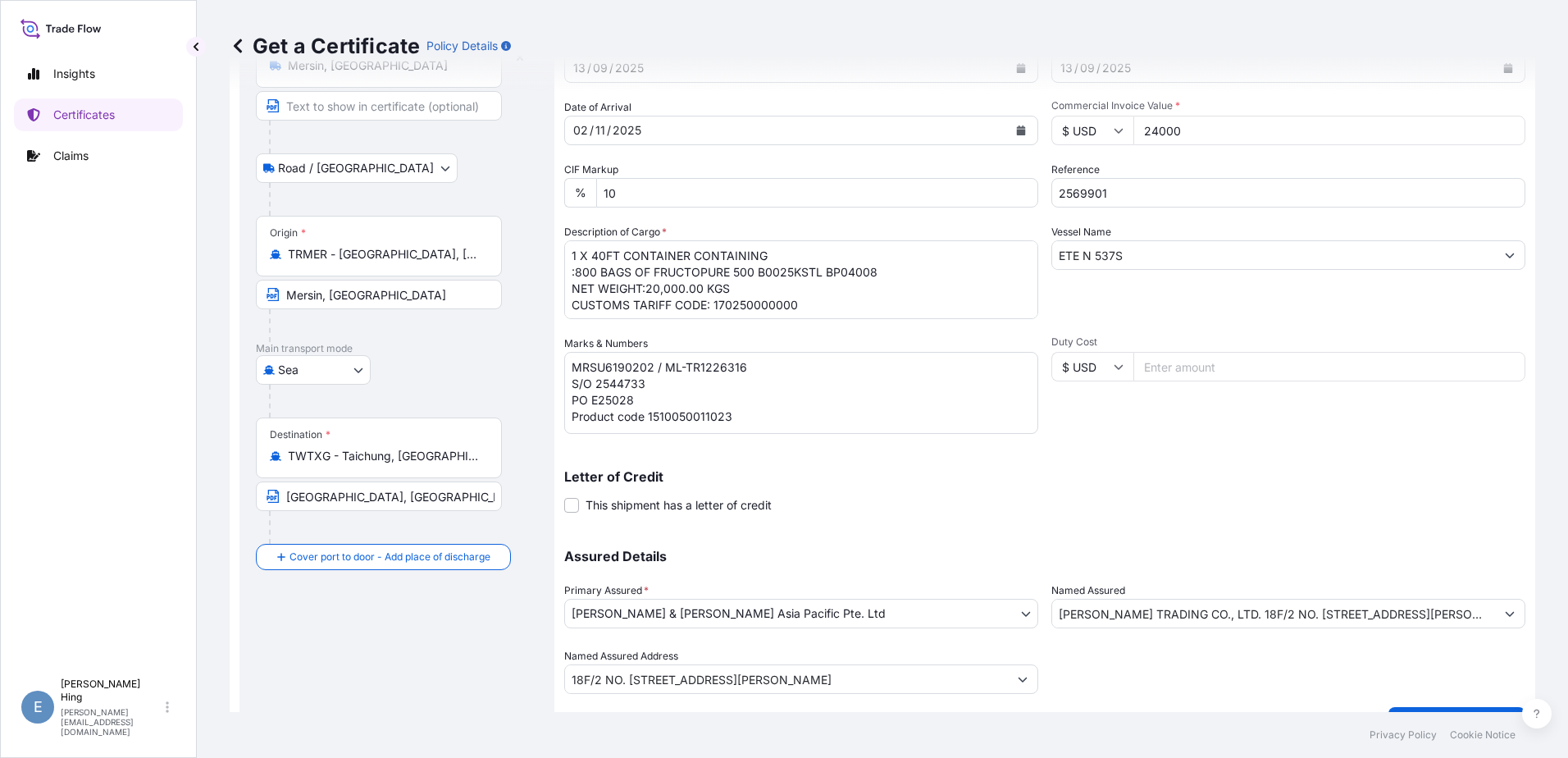
scroll to position [164, 0]
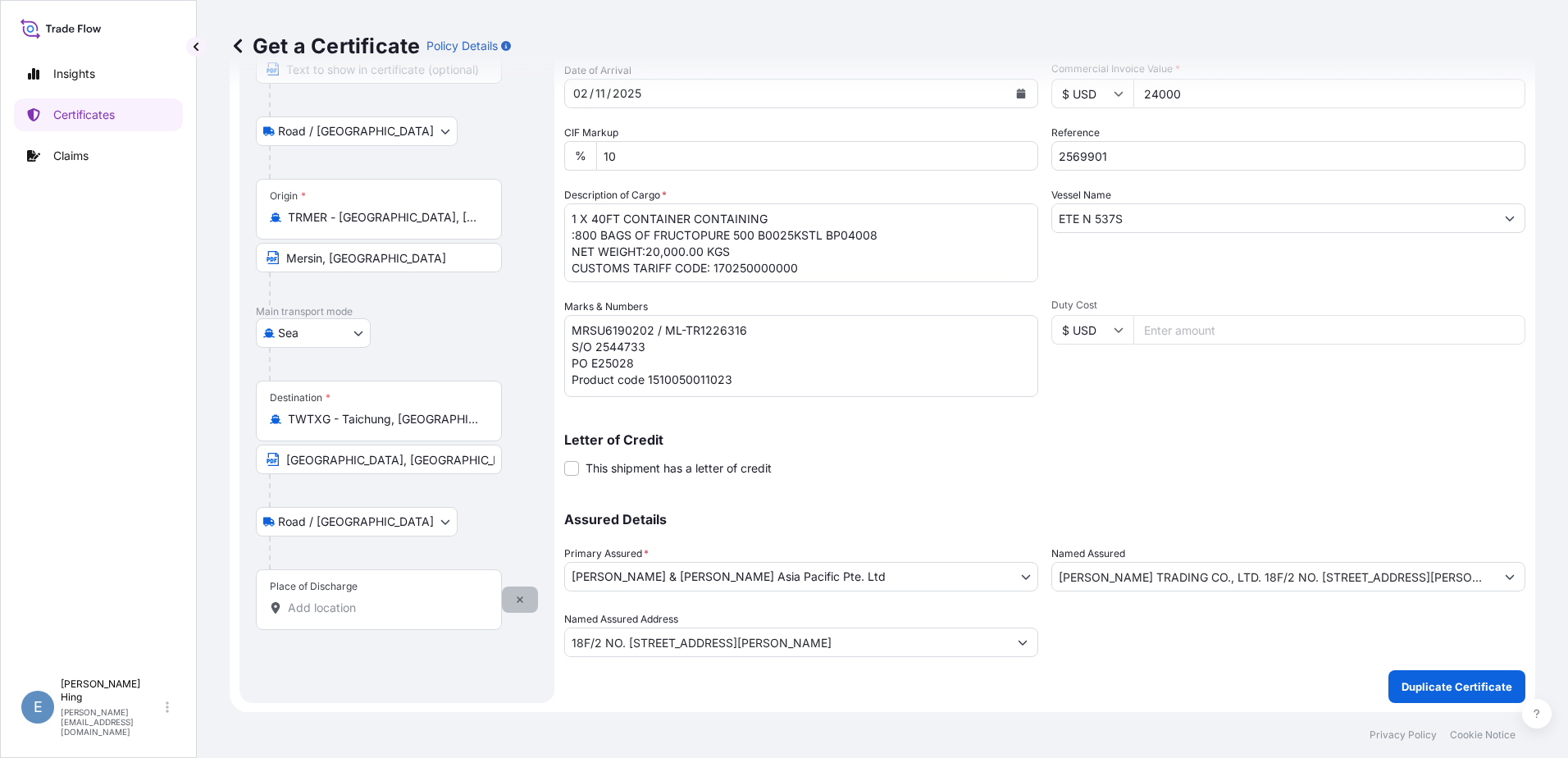
click at [519, 601] on icon "button" at bounding box center [520, 600] width 7 height 7
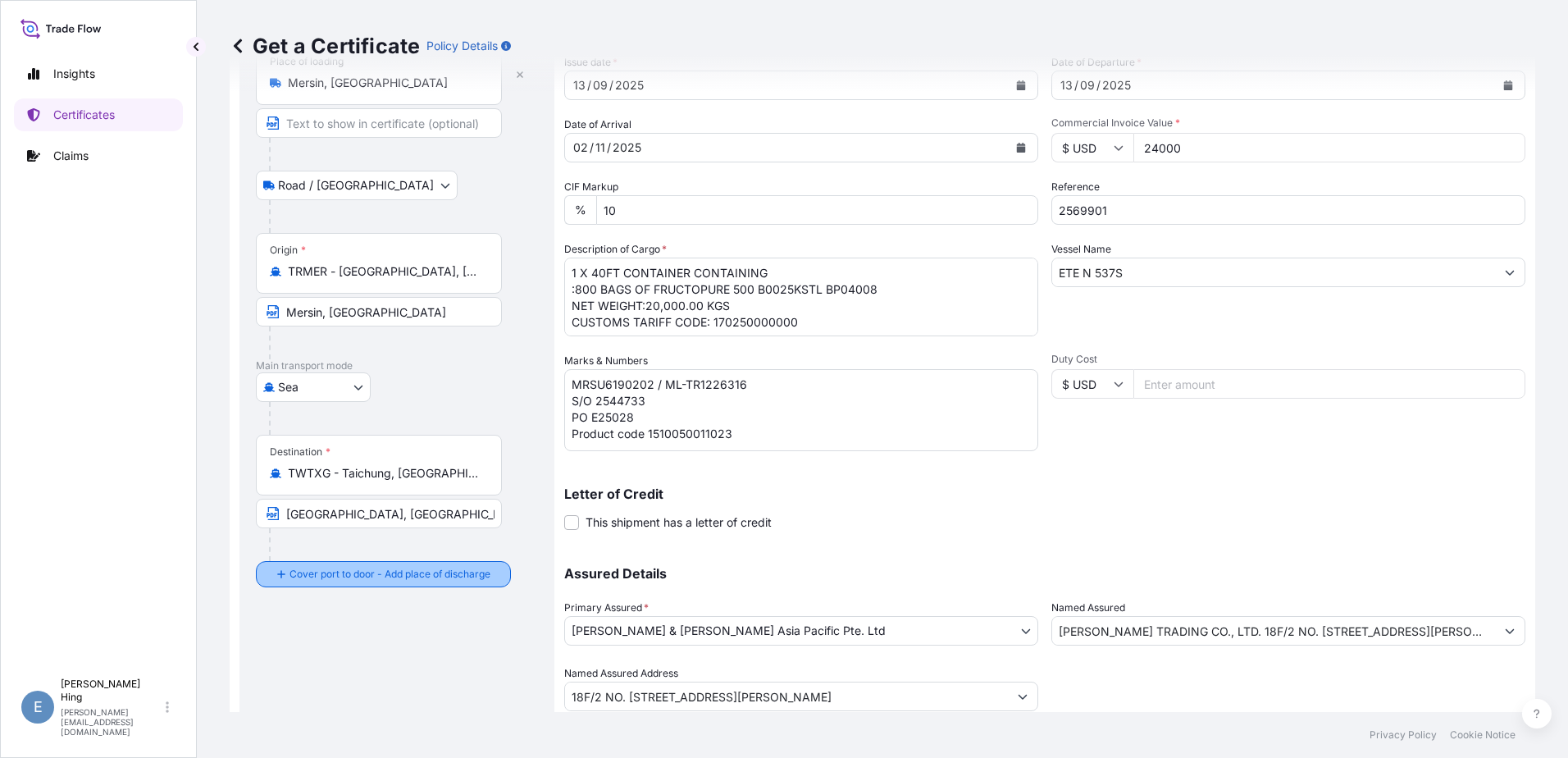
scroll to position [82, 0]
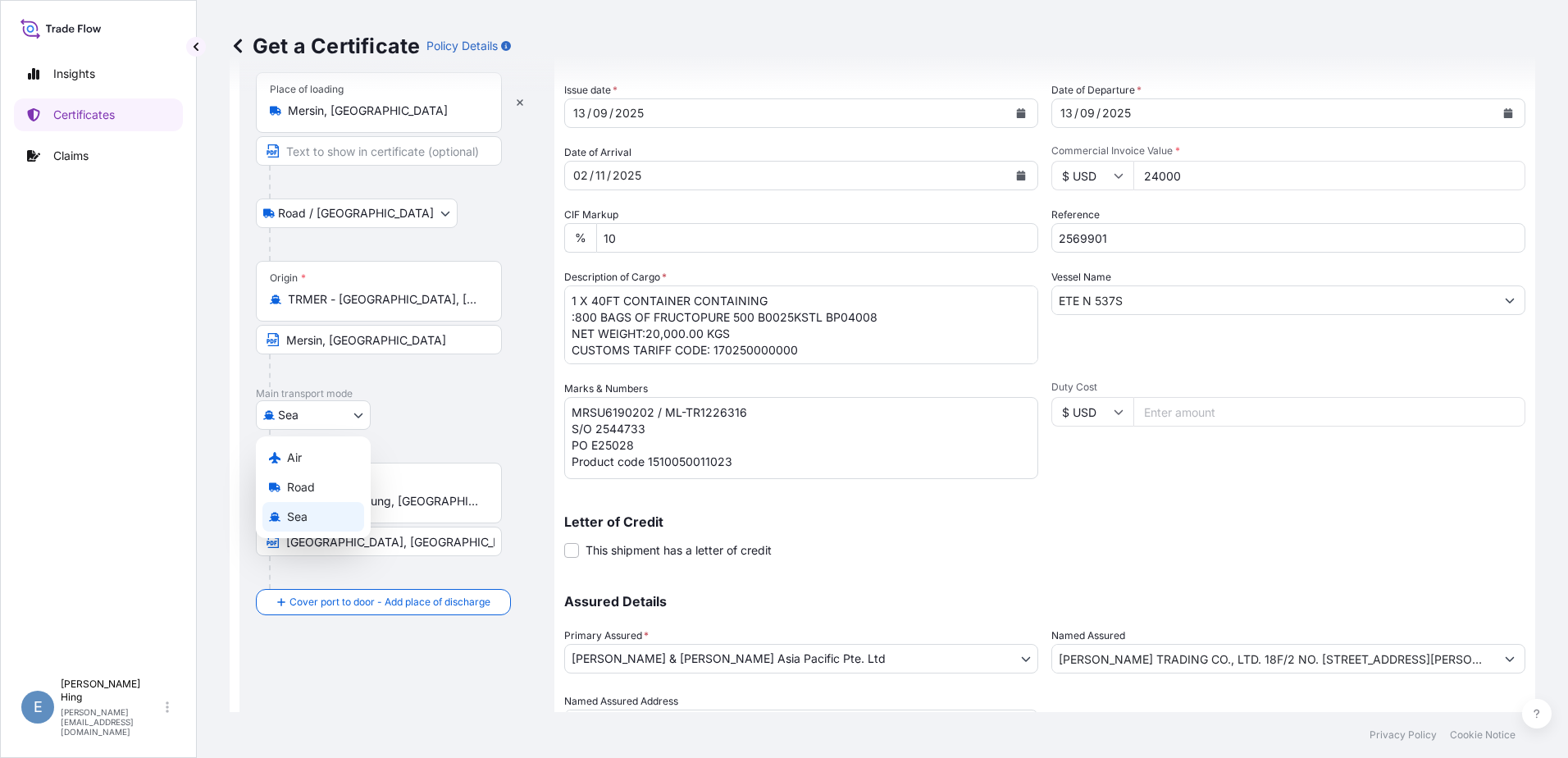
click at [360, 417] on body "Insights Certificates Claims E Evelyn Hing evelyn.hing@tateandlyle.com Get a Ce…" at bounding box center [784, 379] width 1568 height 758
click at [444, 411] on div "Sea Air Road Sea" at bounding box center [397, 415] width 282 height 30
click at [779, 321] on textarea "1 X 40FT CONTAINER CONTAINING :800 BAGS OF FRUCTOPURE 500 B0025KSTL BP04008 NET…" at bounding box center [801, 324] width 474 height 79
click at [734, 353] on textarea "1 X 40FT CONTAINER CONTAINING :800 BAGS OF FRUCTOPURE 500 B0025KSTL BP04008 NET…" at bounding box center [801, 324] width 474 height 79
click at [748, 350] on textarea "1 X 40FT CONTAINER CONTAINING :800 BAGS OF FRUCTOPURE 500 B0025KSTL BP04008 NET…" at bounding box center [801, 324] width 474 height 79
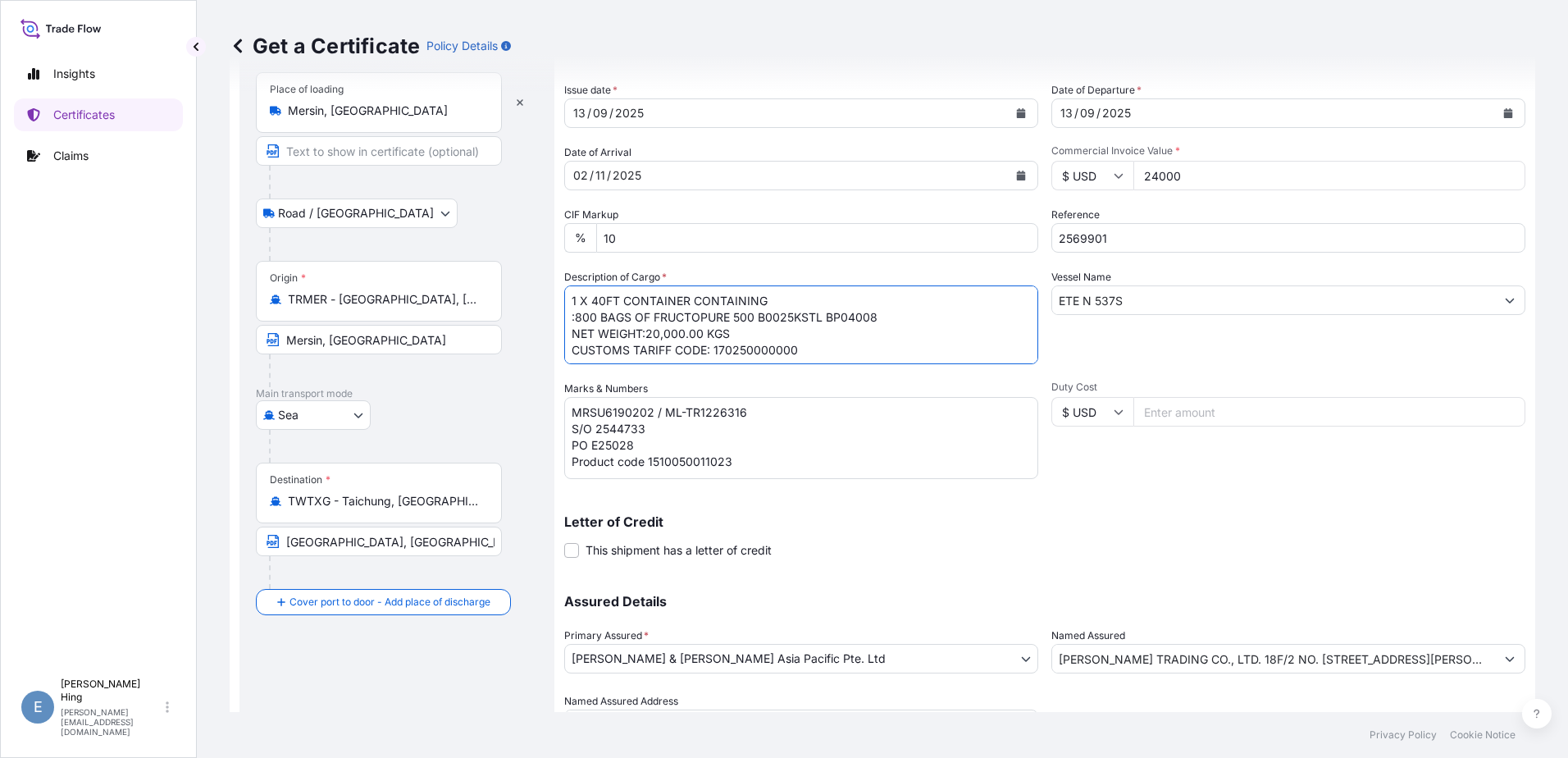
click at [800, 424] on textarea "MRSU6190202 / ML-TR1226316 S/O 2544733 PO E25028 Product code 1510050011023" at bounding box center [801, 437] width 474 height 82
click at [729, 407] on textarea "MRSU6190202 / ML-TR1226316 S/O 2544733 PO E25028 Product code 1510050011023" at bounding box center [801, 437] width 474 height 82
drag, startPoint x: 753, startPoint y: 411, endPoint x: 539, endPoint y: 406, distance: 214.1
click at [539, 406] on form "Route Details Place of loading Mersin, Türkiye Road / Inland Road / Inland Orig…" at bounding box center [882, 403] width 1305 height 785
paste textarea "TIIU5537316 ML-TR1216381"
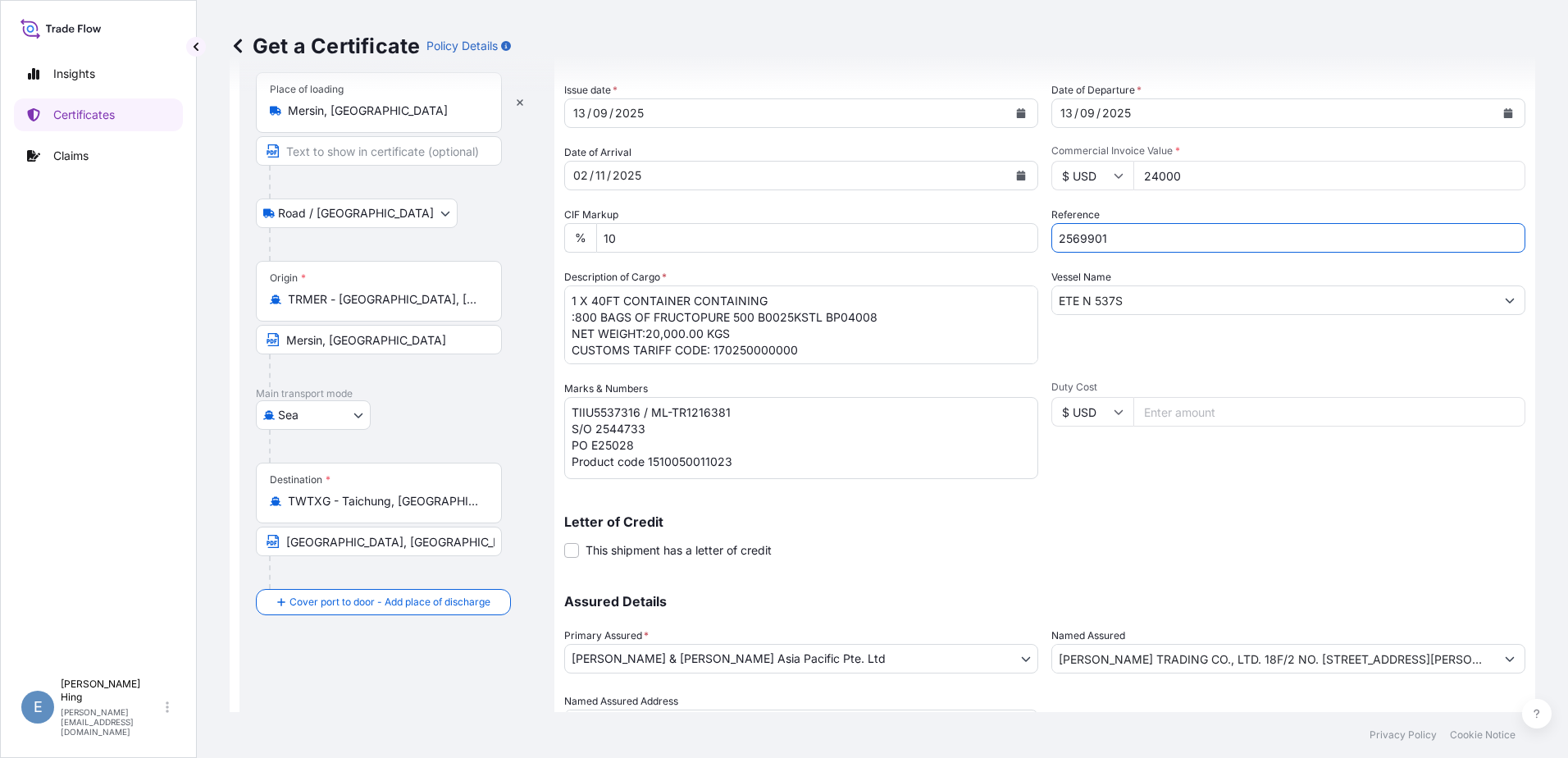
drag, startPoint x: 1123, startPoint y: 229, endPoint x: 820, endPoint y: 215, distance: 303.3
click at [820, 209] on div "Shipment Details Issue date * 13 / 09 / 2025 Date of Departure * 13 / 09 / 2025…" at bounding box center [1044, 379] width 961 height 720
click at [642, 427] on textarea "MRSU6190202 / ML-TR1226316 S/O 2544733 PO E25028 Product code 1510050011023" at bounding box center [801, 437] width 474 height 82
paste textarea "69901"
type textarea "TIIU5537316 / ML-TR1216381 S/O 2569901 PO E25062 Product code 1510050011023"
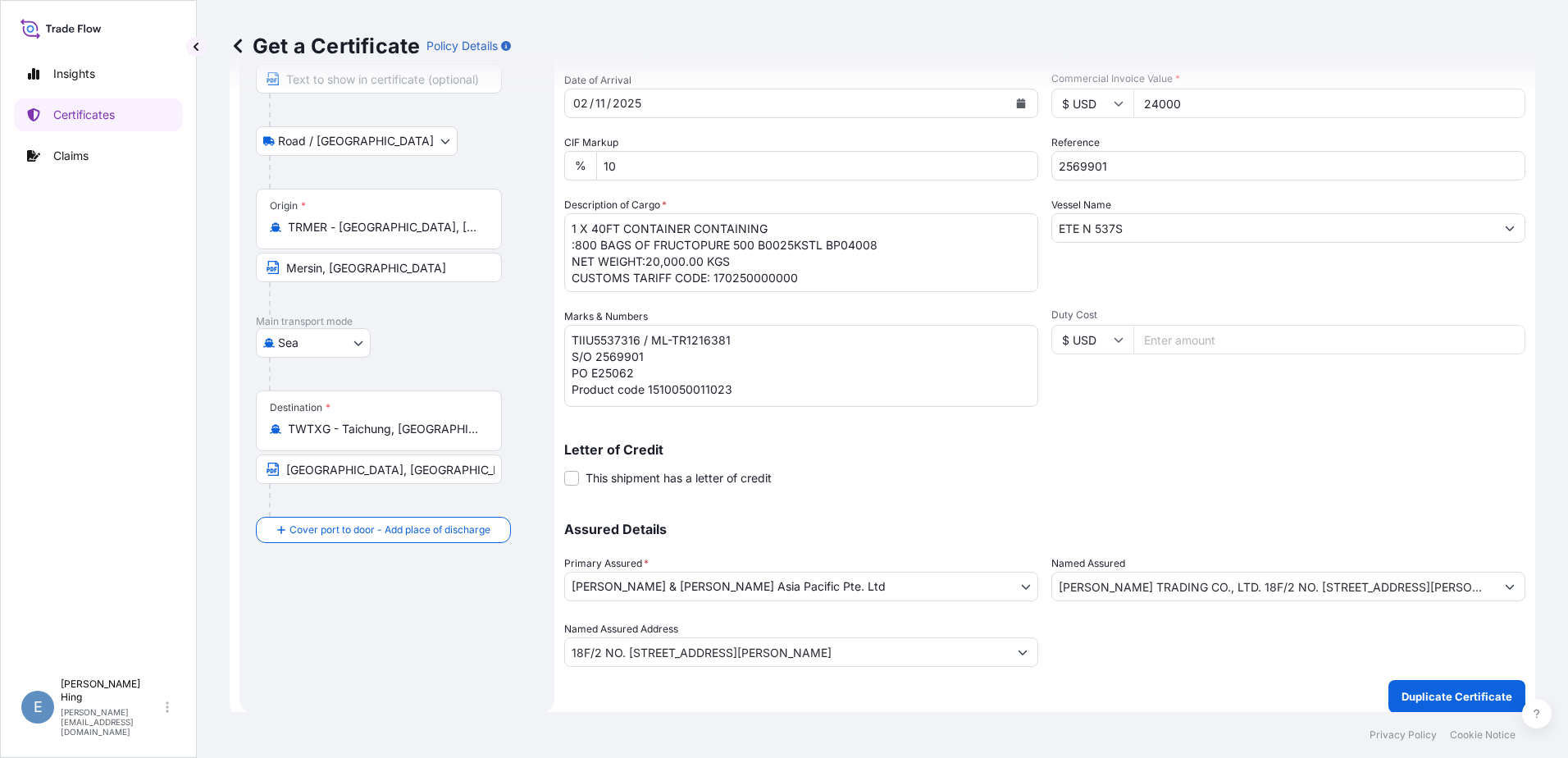
scroll to position [165, 0]
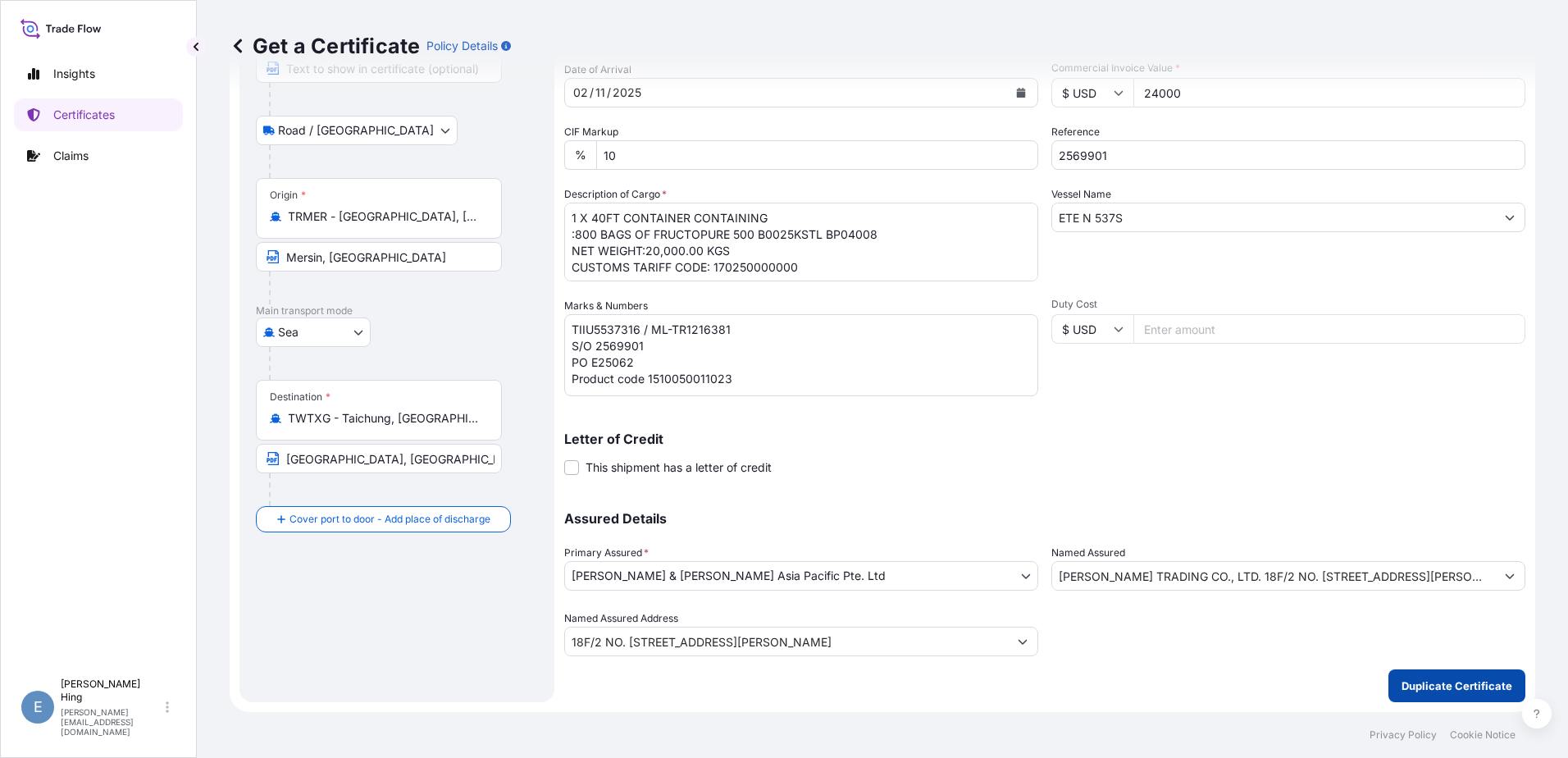
click at [1458, 684] on p "Duplicate Certificate" at bounding box center [1456, 686] width 111 height 17
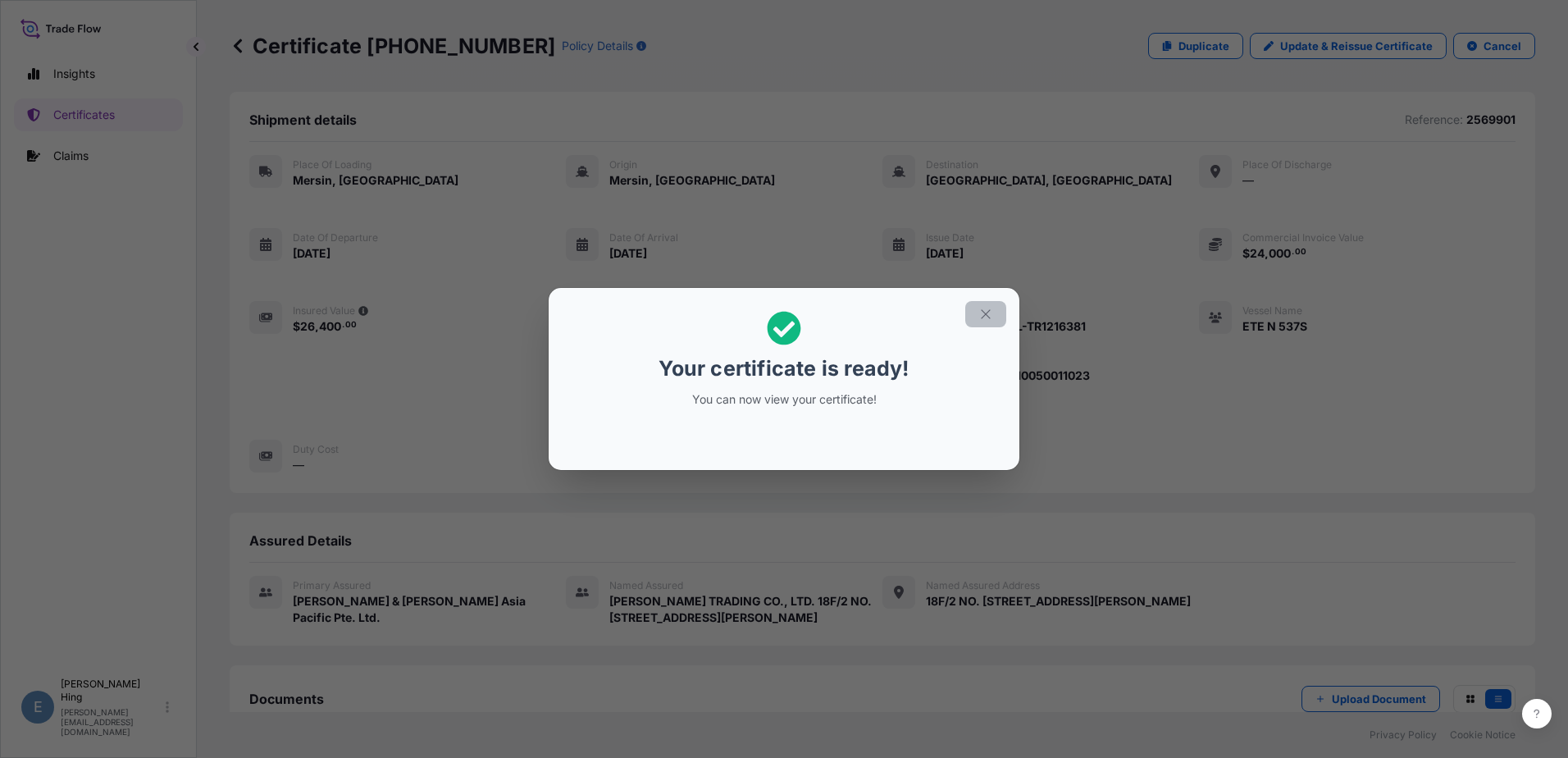
click at [981, 320] on icon "button" at bounding box center [986, 314] width 15 height 15
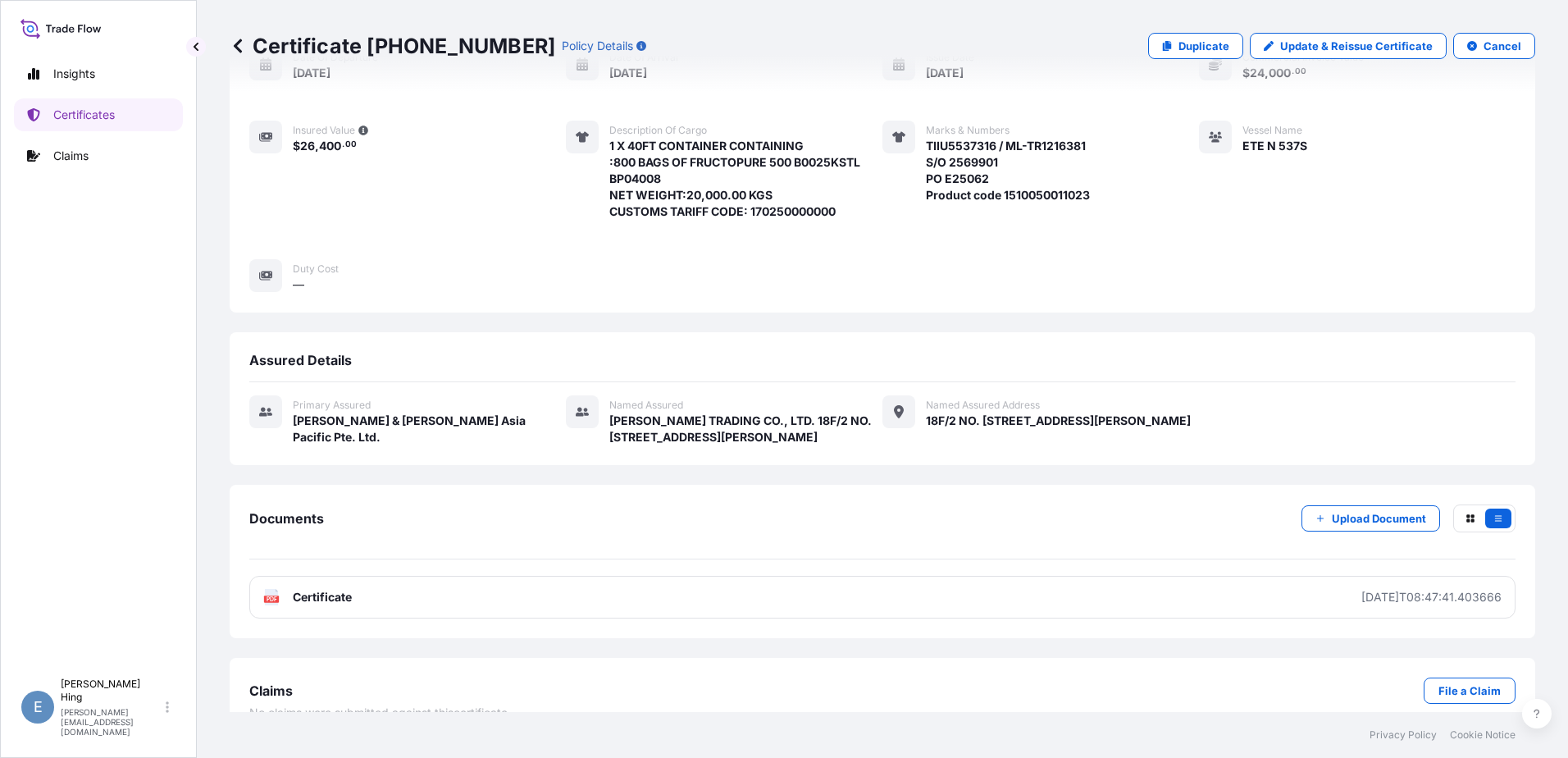
scroll to position [209, 0]
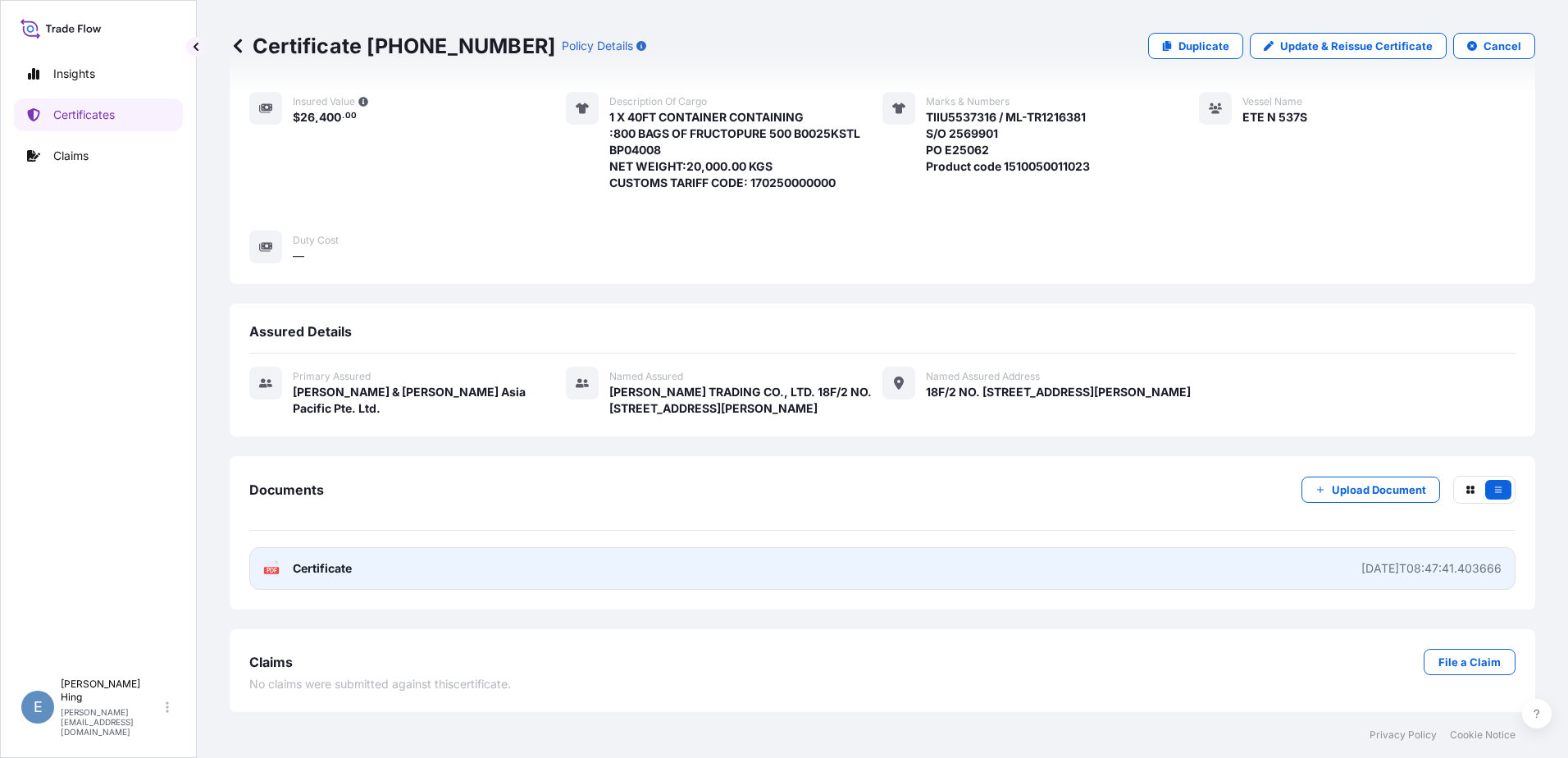
click at [1418, 566] on div "2025-09-18T08:47:41.403666" at bounding box center [1432, 569] width 140 height 17
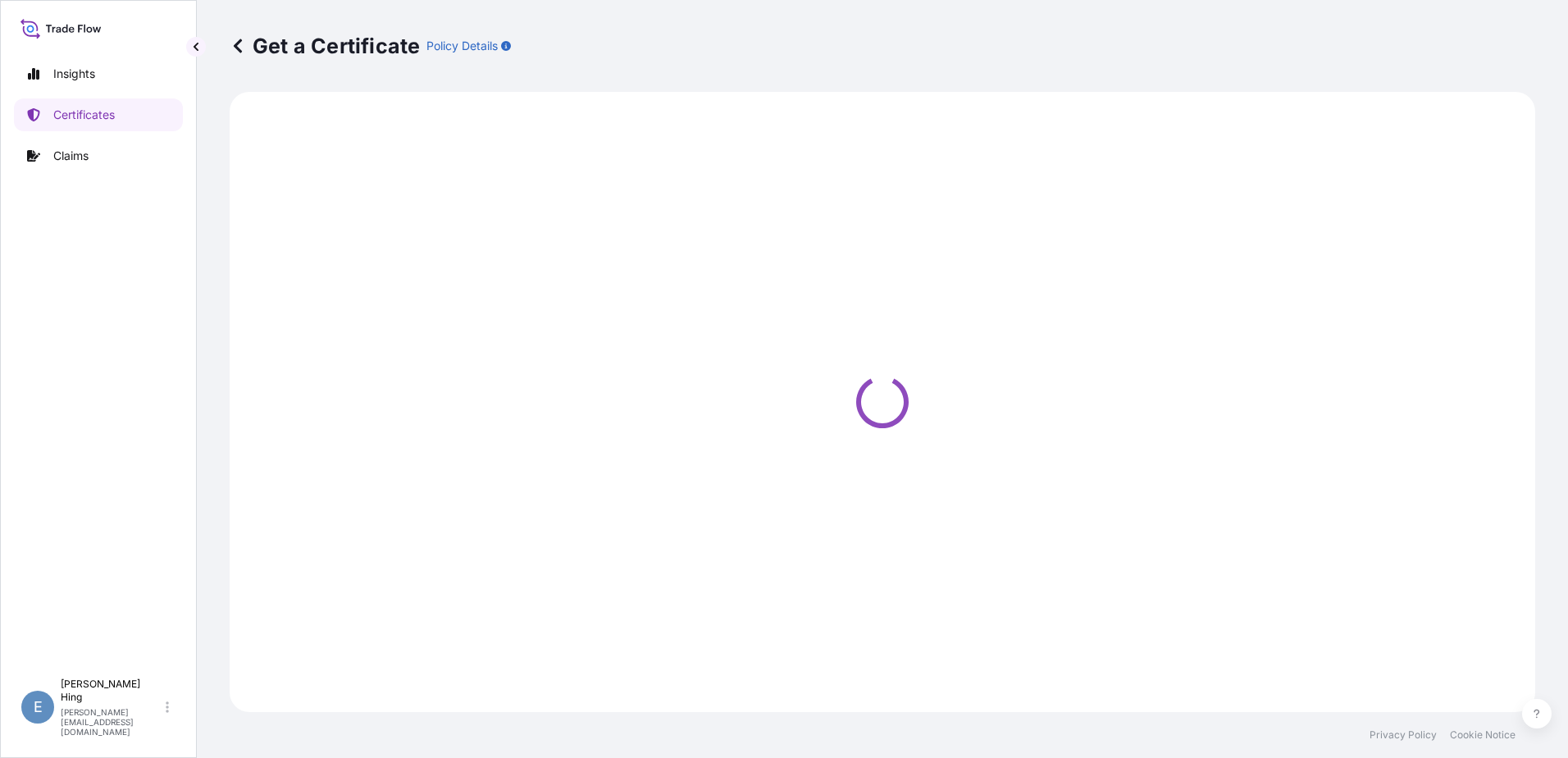
select select "Road / Inland"
select select "Sea"
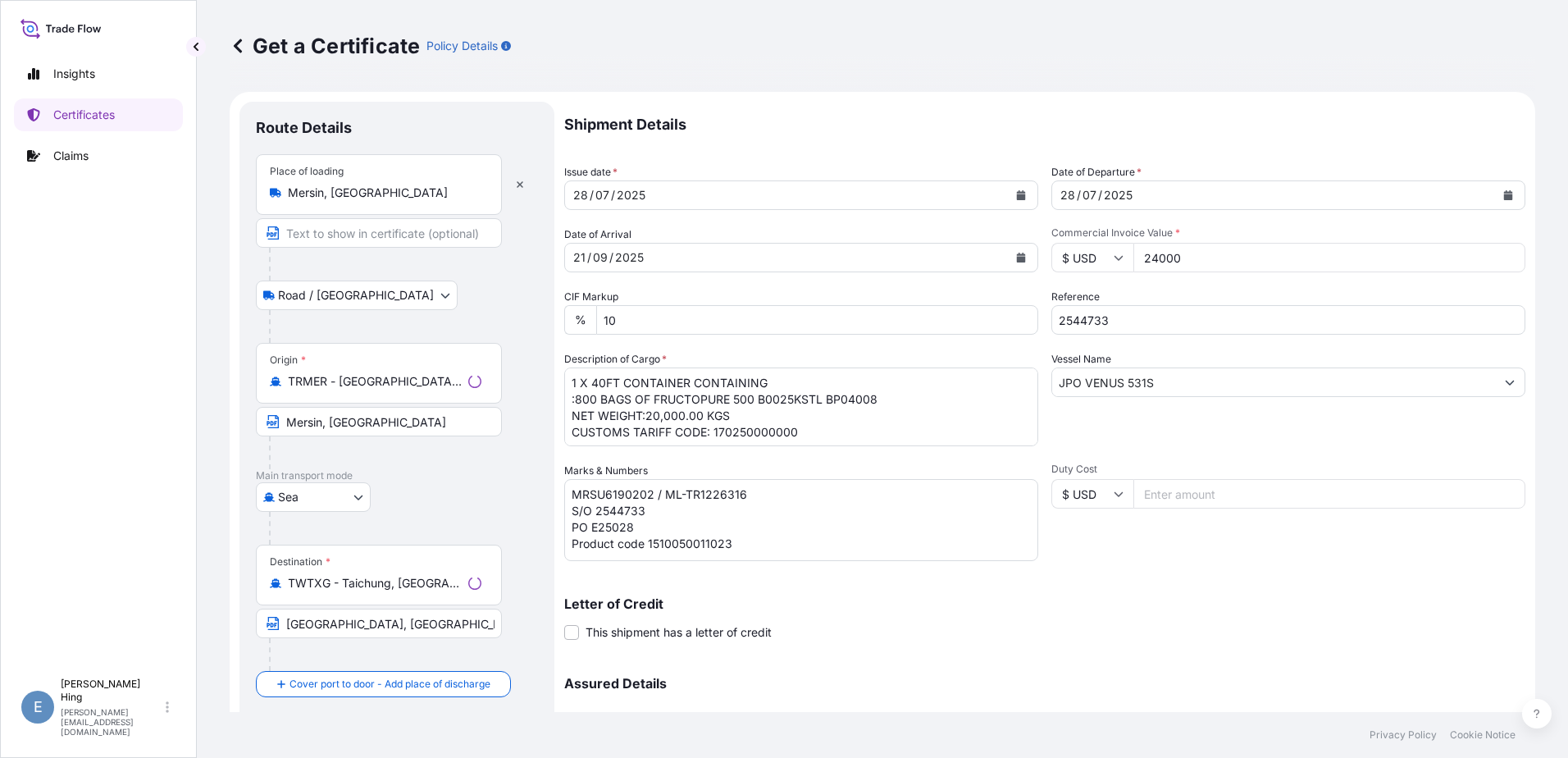
select select "32163"
click at [123, 111] on link "Certificates" at bounding box center [98, 115] width 169 height 33
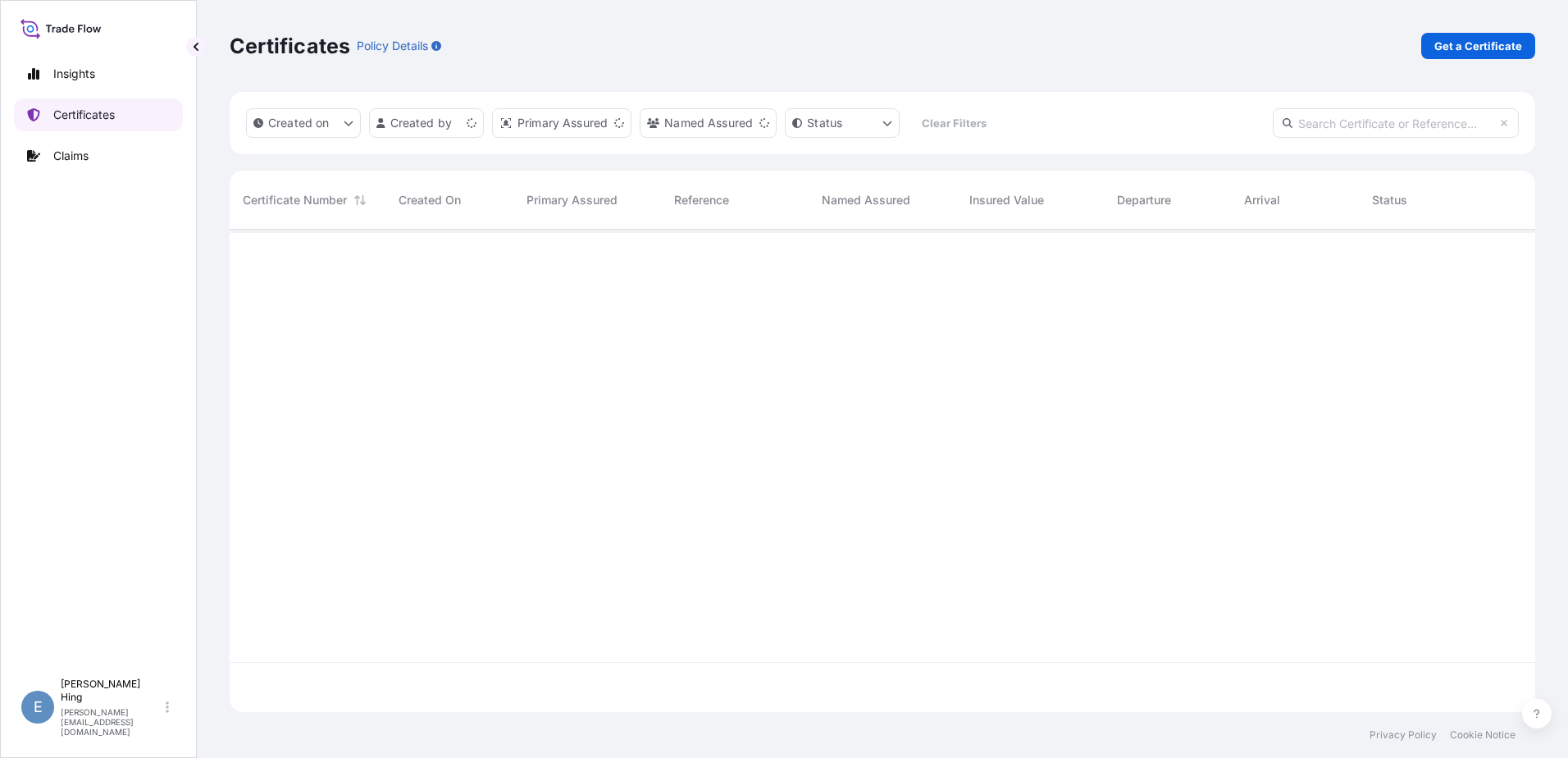
scroll to position [479, 1293]
click at [1345, 117] on input "text" at bounding box center [1396, 123] width 246 height 30
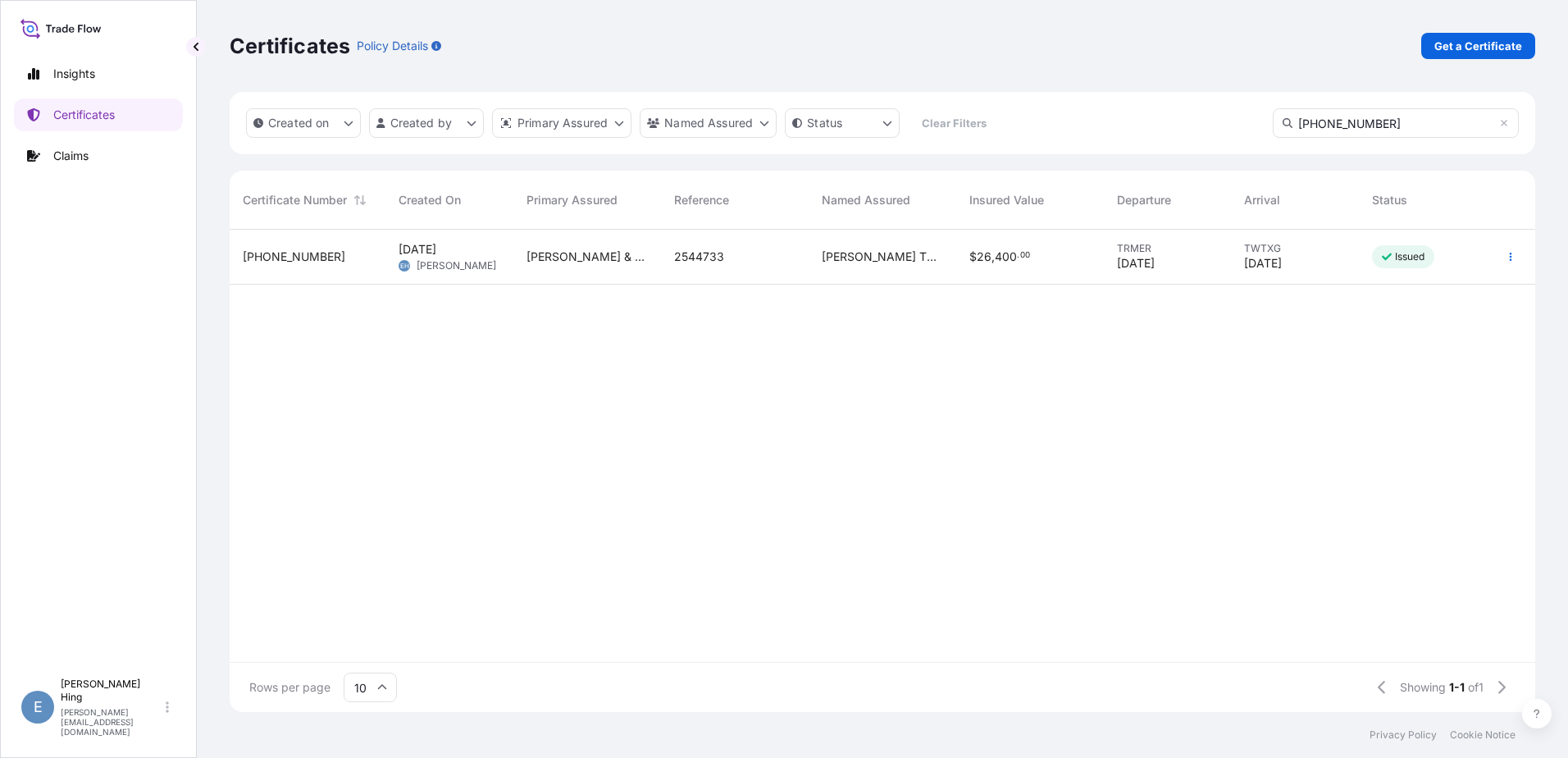
type input "32163-10-1"
click at [279, 255] on span "32163-10-1" at bounding box center [294, 257] width 102 height 17
